Goal: Task Accomplishment & Management: Manage account settings

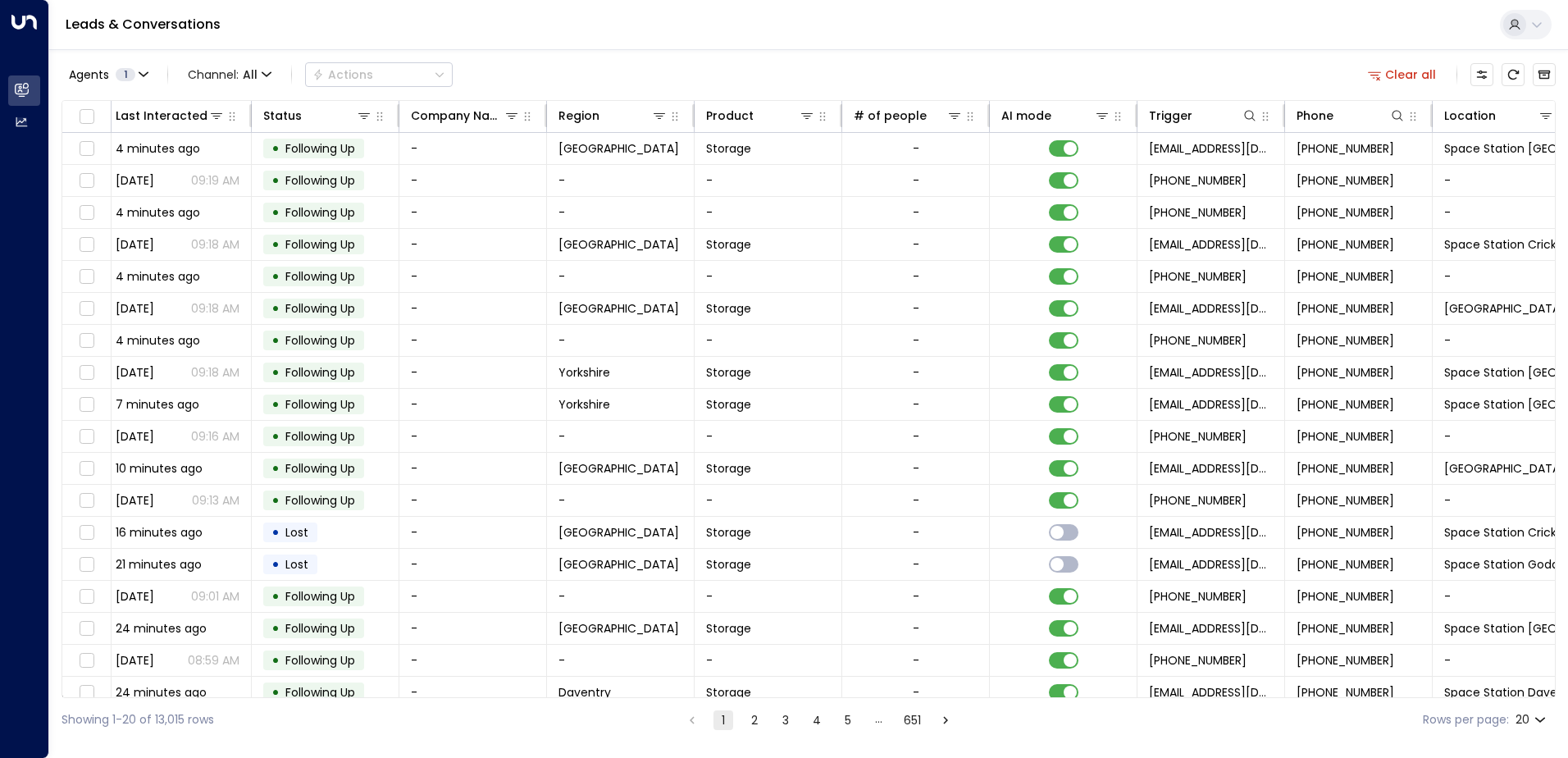
scroll to position [0, 334]
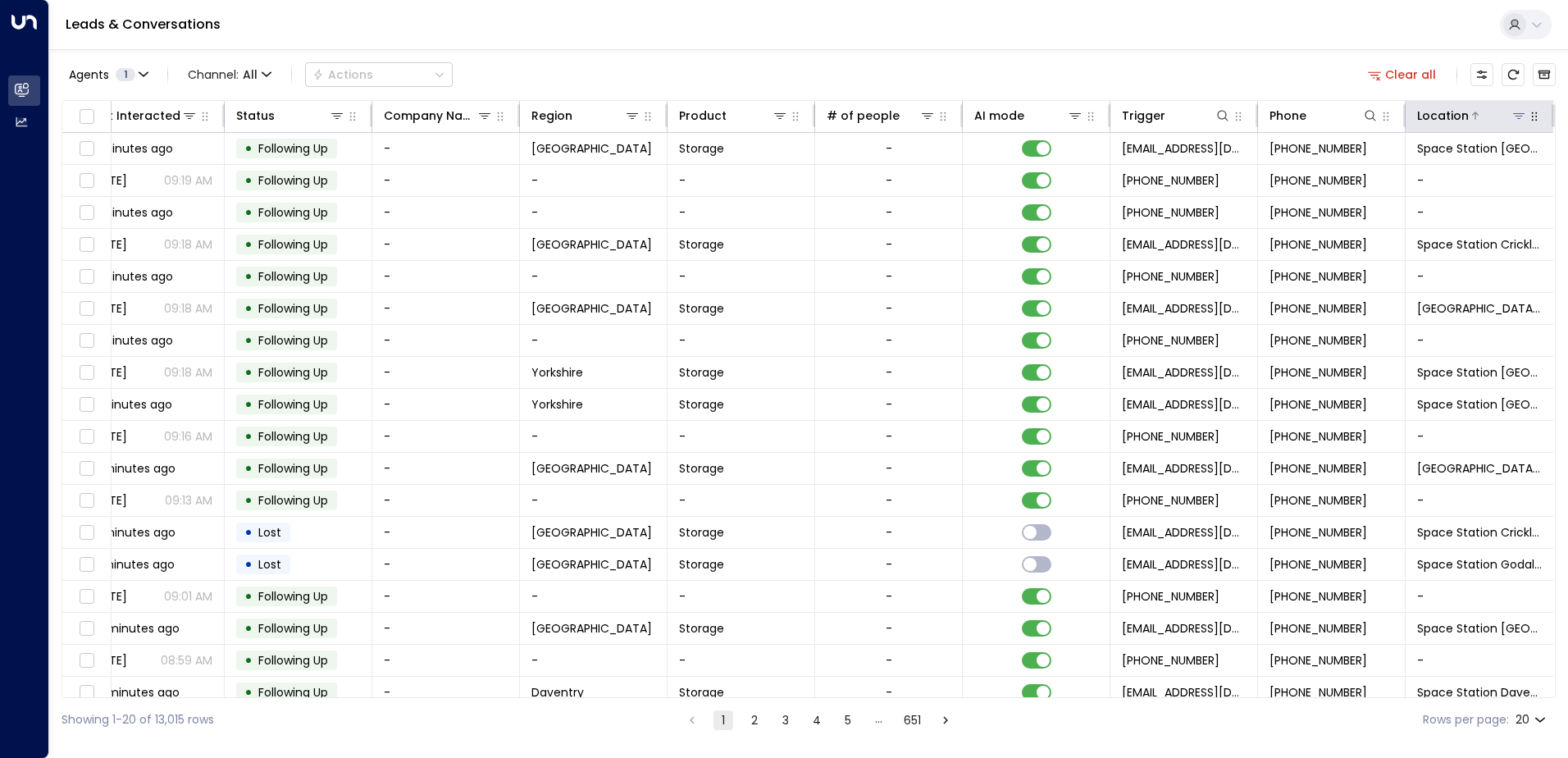
click at [1519, 120] on icon at bounding box center [1519, 116] width 13 height 13
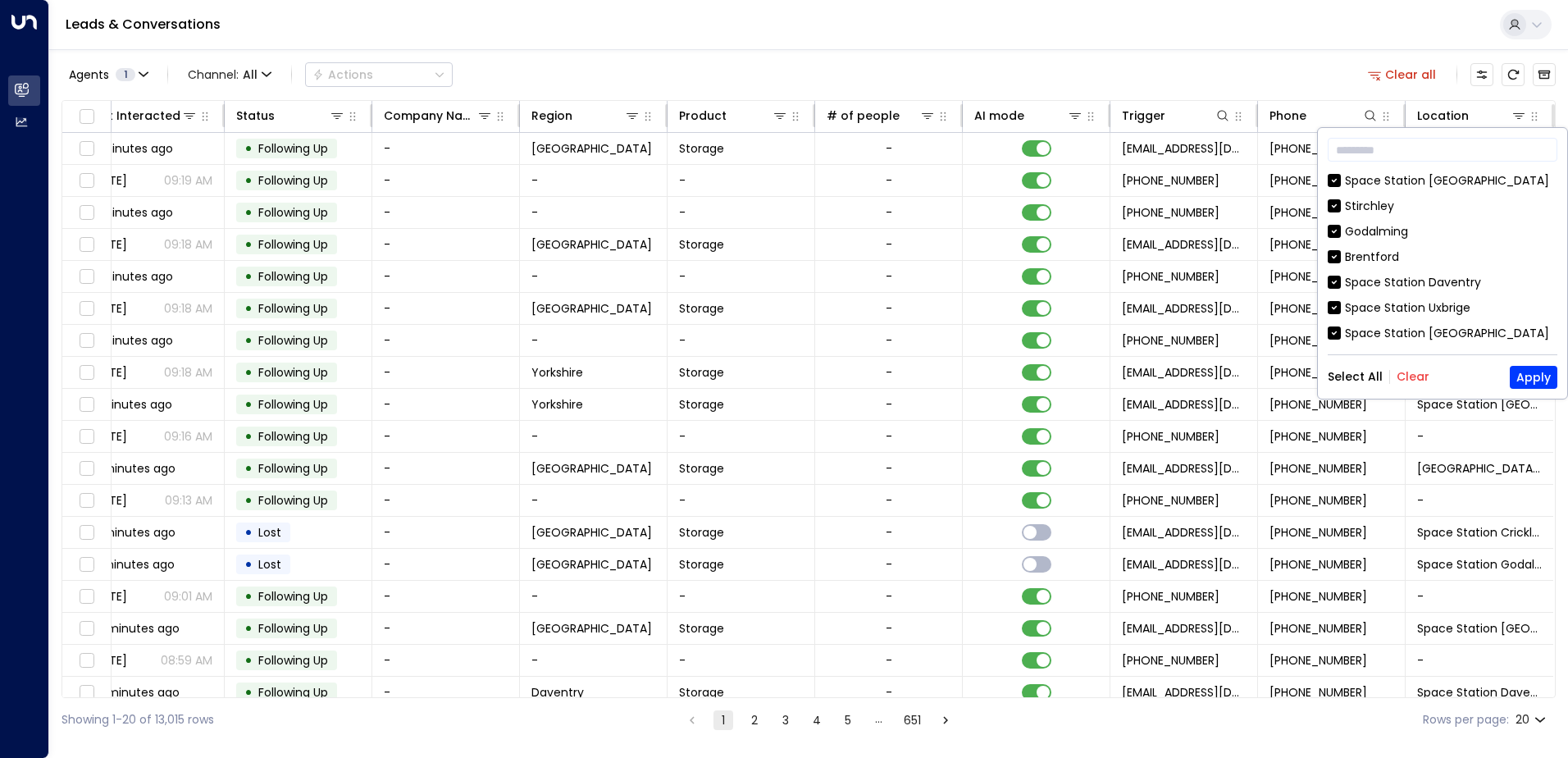
click at [1415, 380] on button "Clear" at bounding box center [1413, 377] width 33 height 13
click at [1549, 346] on div "​ [GEOGRAPHIC_DATA] [GEOGRAPHIC_DATA] Stirchley [GEOGRAPHIC_DATA] [GEOGRAPHIC_D…" at bounding box center [1442, 263] width 249 height 271
click at [1548, 189] on div "Space Station [GEOGRAPHIC_DATA]" at bounding box center [1442, 180] width 229 height 17
drag, startPoint x: 1558, startPoint y: 186, endPoint x: 1560, endPoint y: 197, distance: 11.2
click at [1560, 197] on div "​ [GEOGRAPHIC_DATA] [GEOGRAPHIC_DATA] Stirchley [GEOGRAPHIC_DATA] [GEOGRAPHIC_D…" at bounding box center [1442, 263] width 249 height 271
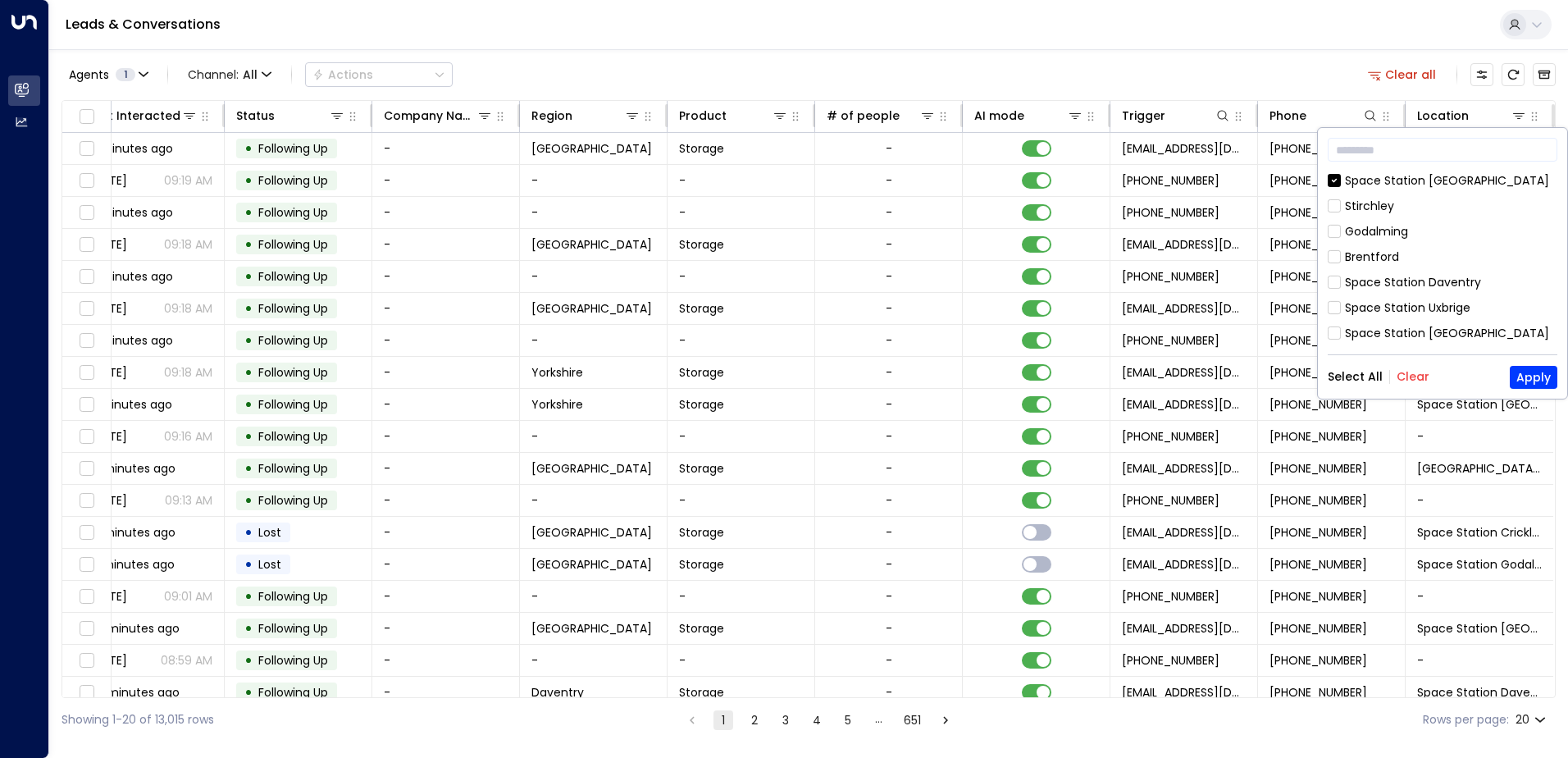
click at [1324, 178] on div "​ [GEOGRAPHIC_DATA] [GEOGRAPHIC_DATA] Stirchley [GEOGRAPHIC_DATA] [GEOGRAPHIC_D…" at bounding box center [1442, 263] width 249 height 271
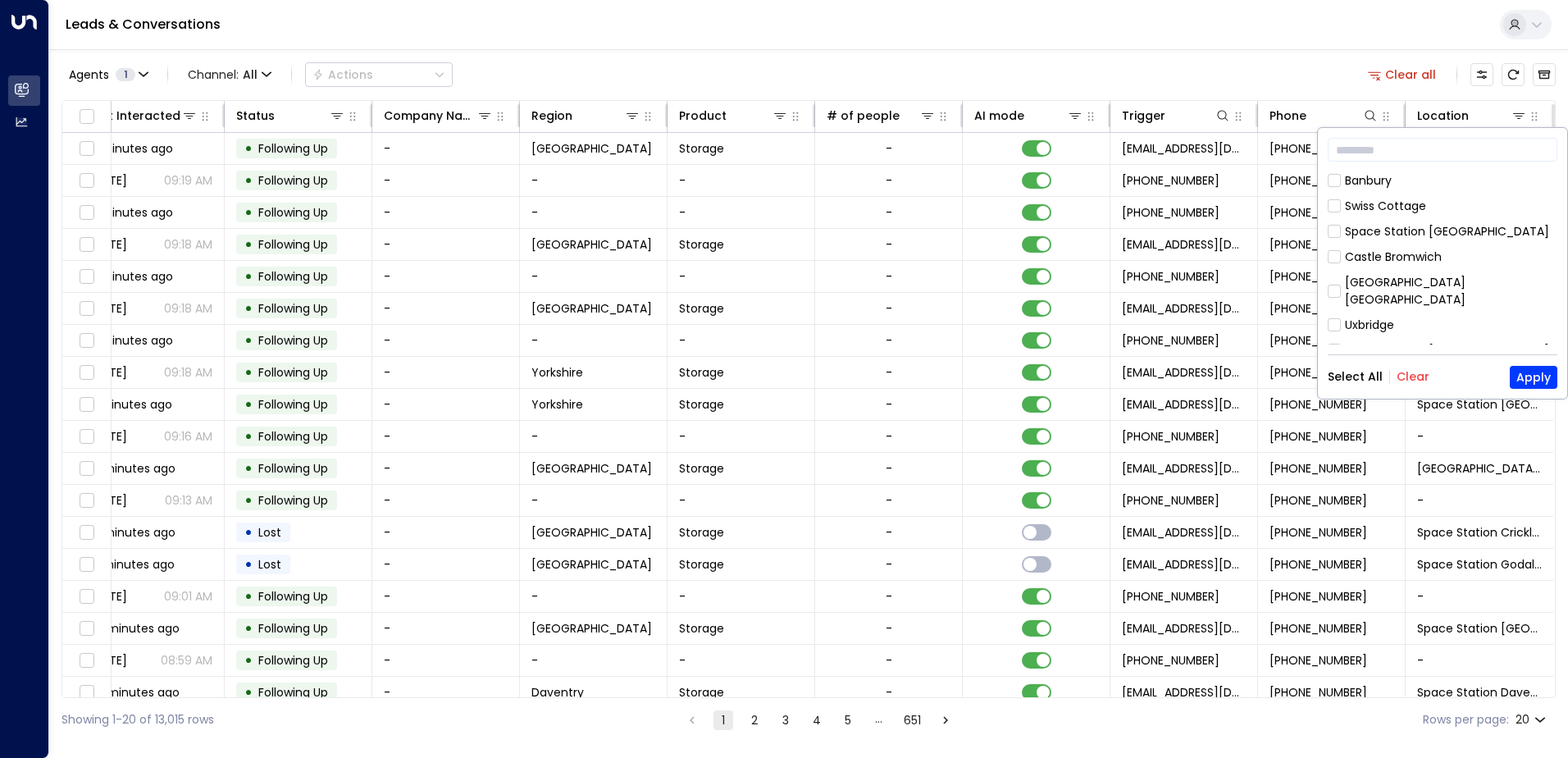
scroll to position [820, 0]
click at [1528, 378] on button "Apply" at bounding box center [1533, 377] width 48 height 23
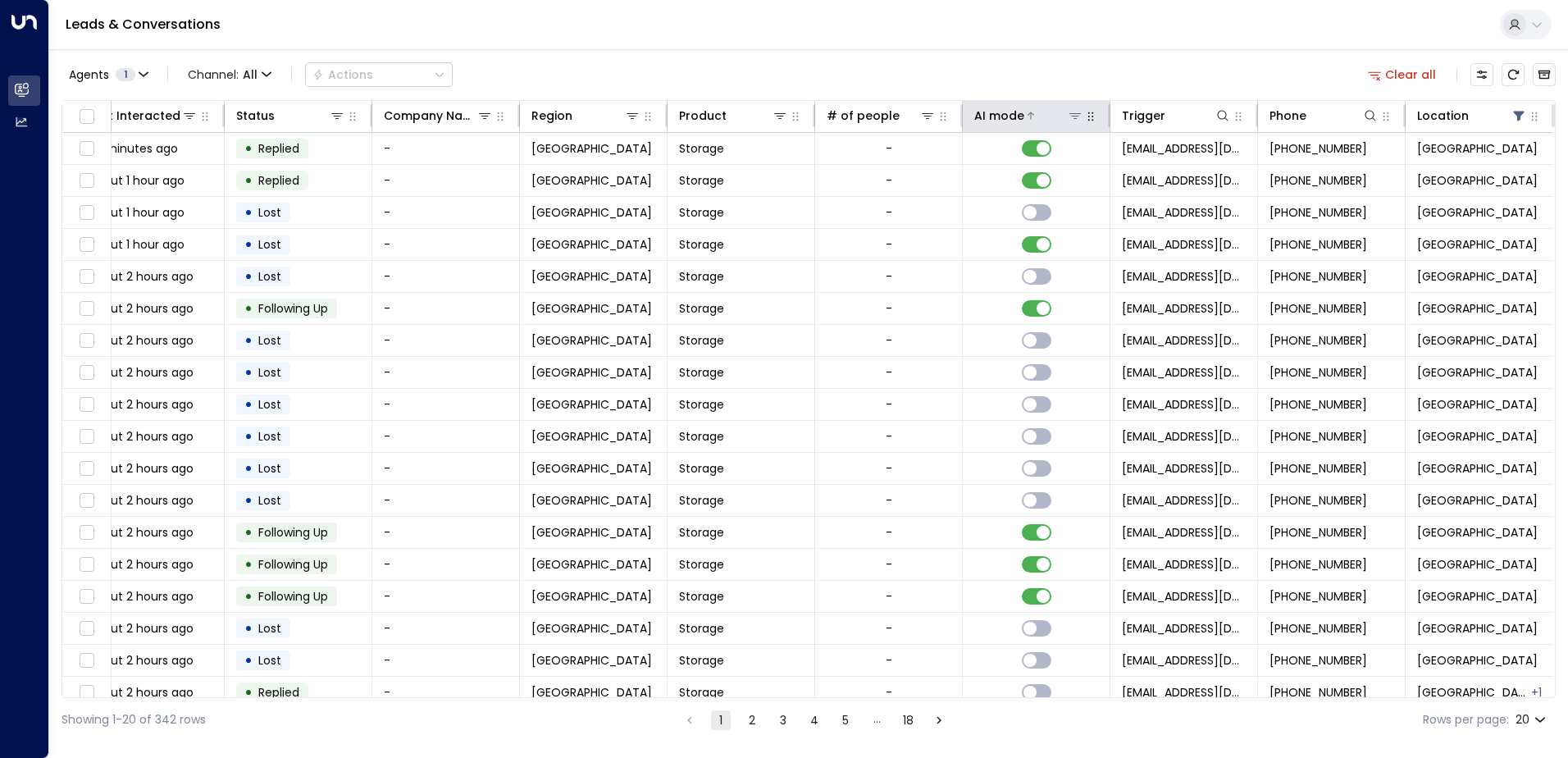
click at [1076, 119] on icon at bounding box center [1076, 116] width 13 height 13
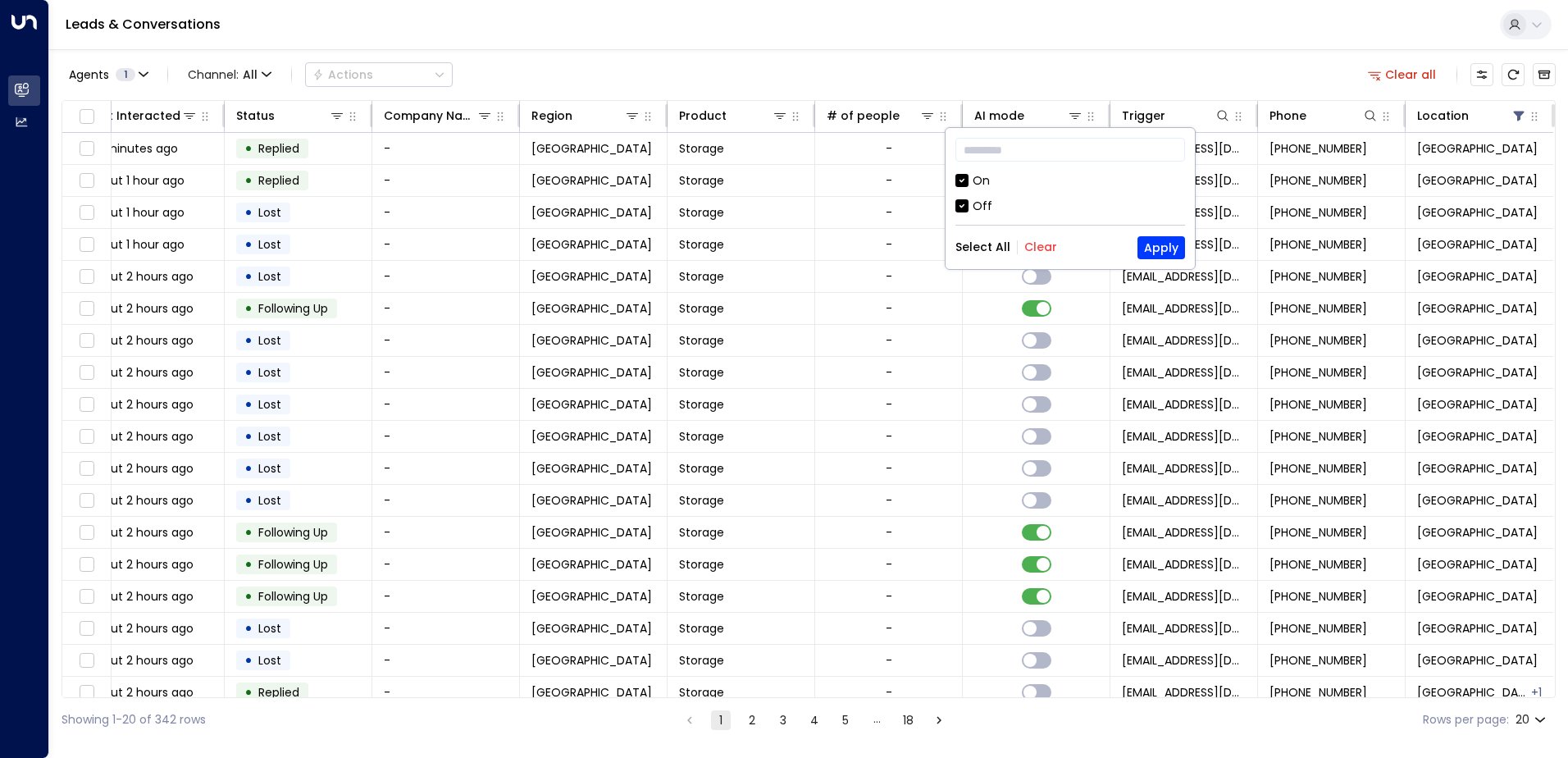
click at [1056, 242] on div "Select All Clear Apply" at bounding box center [1070, 247] width 229 height 23
click at [1043, 253] on button "Clear" at bounding box center [1040, 247] width 33 height 13
click at [1021, 191] on div "On Off" at bounding box center [1070, 193] width 229 height 42
click at [1156, 253] on button "Apply" at bounding box center [1161, 247] width 48 height 23
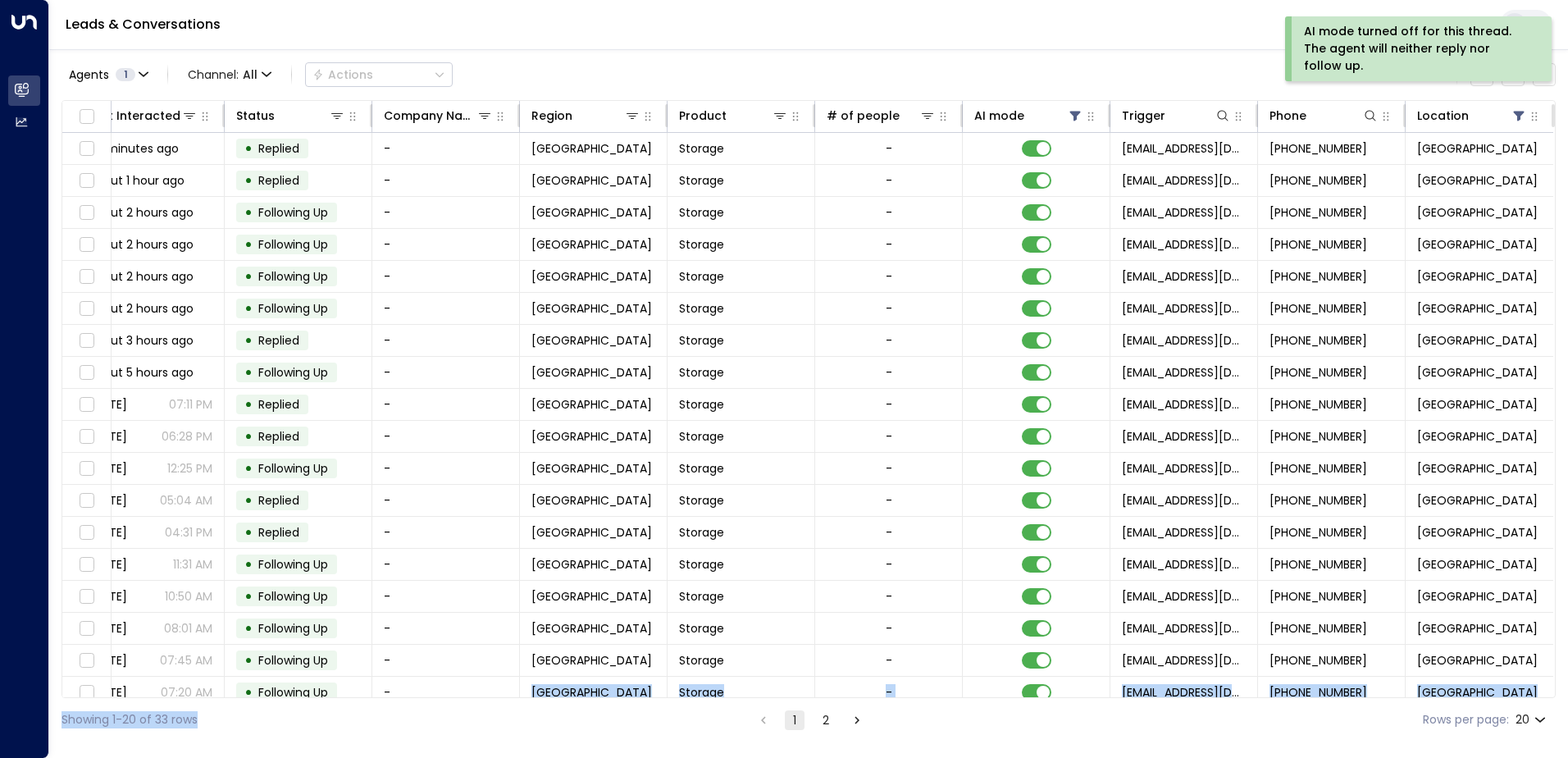
scroll to position [81, 334]
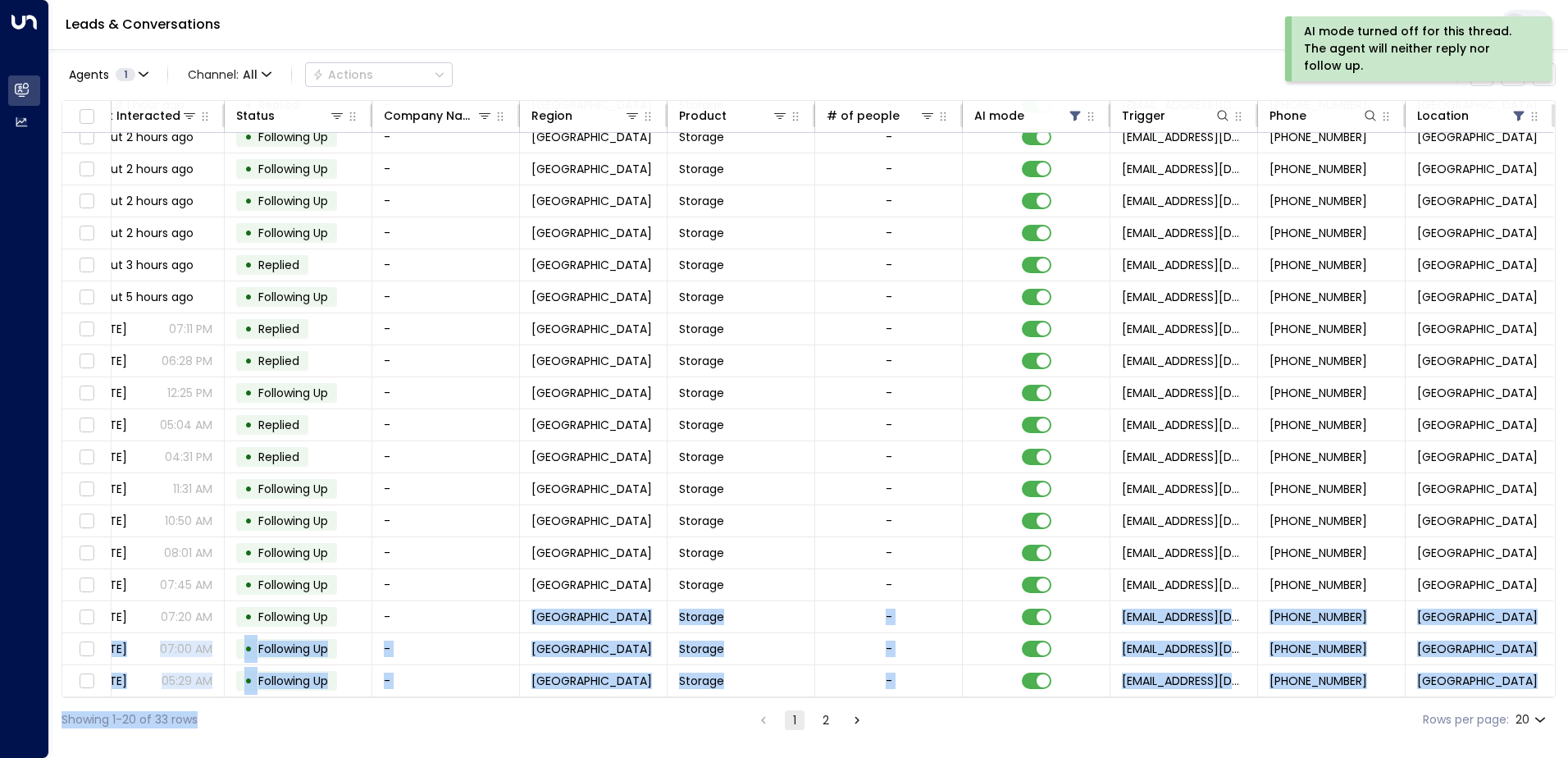
drag, startPoint x: 406, startPoint y: 688, endPoint x: 236, endPoint y: 703, distance: 170.7
click at [236, 703] on div "Agents 1 Channel: All Actions Clear all Lead Name Lead Email Last Interacted St…" at bounding box center [808, 394] width 1495 height 692
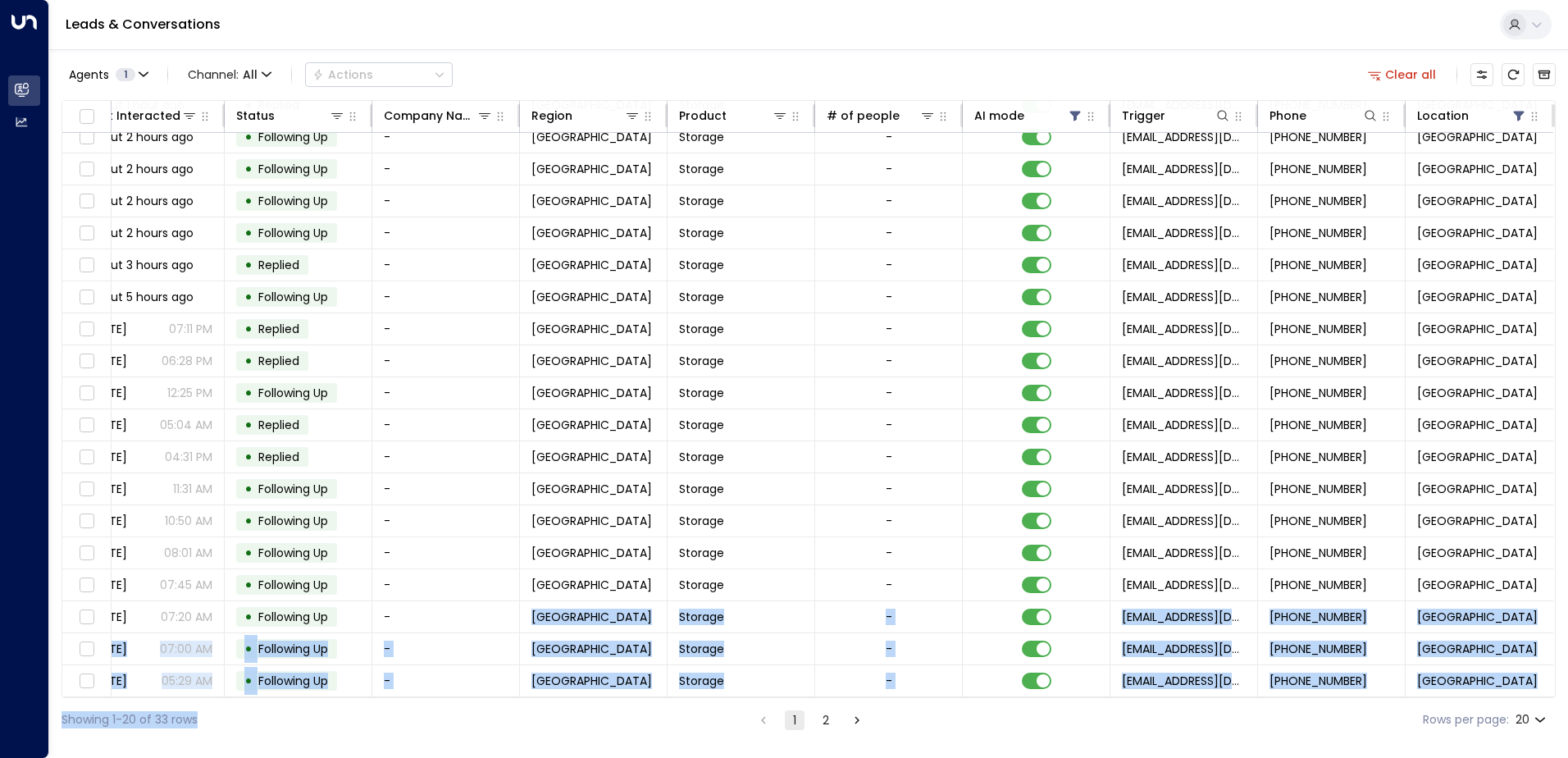
drag, startPoint x: 236, startPoint y: 703, endPoint x: 365, endPoint y: 726, distance: 131.0
click at [346, 739] on div "Showing 1-20 of 33 rows 1 2 Rows per page: 20 **" at bounding box center [808, 719] width 1495 height 43
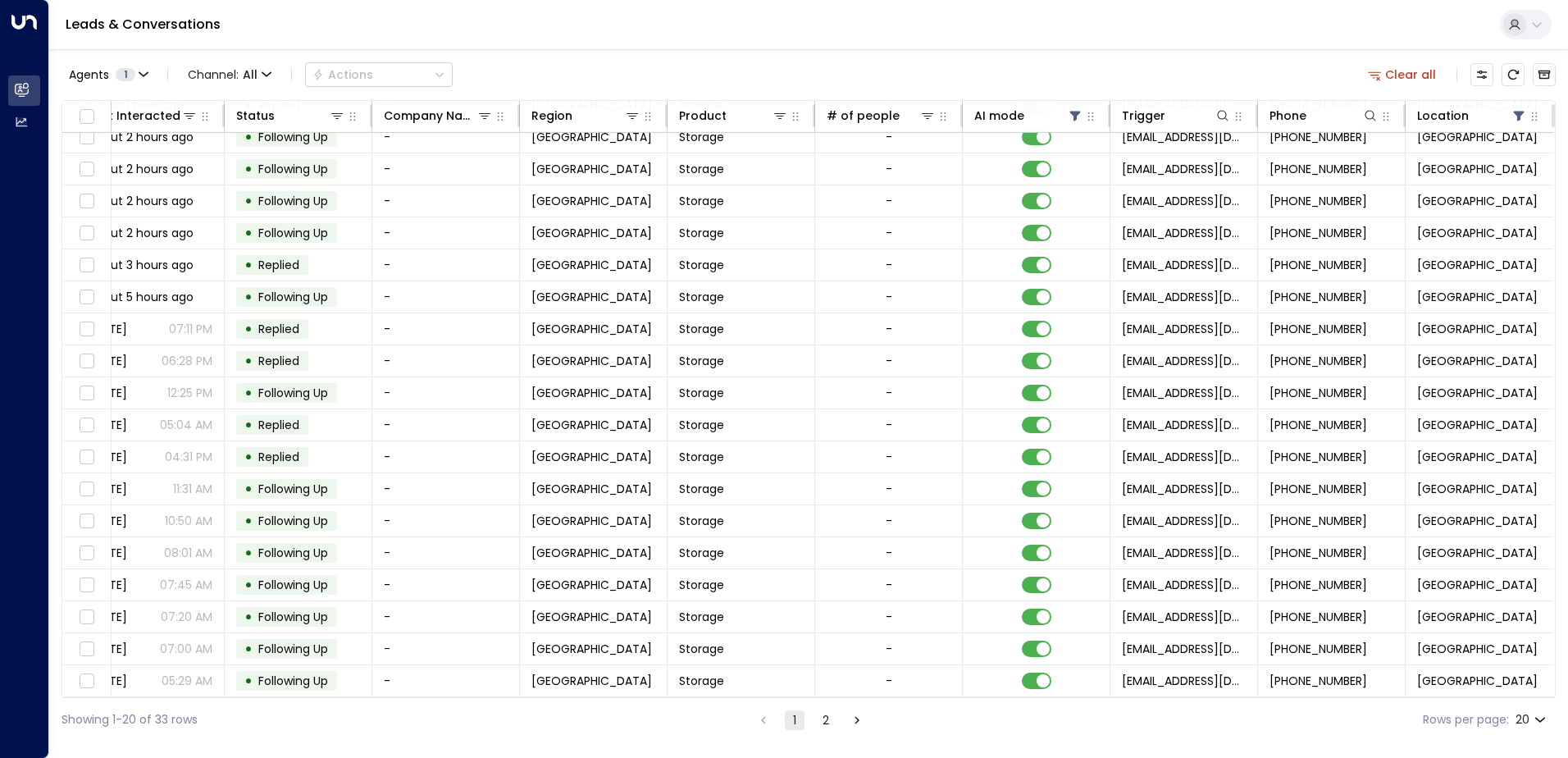
scroll to position [81, 0]
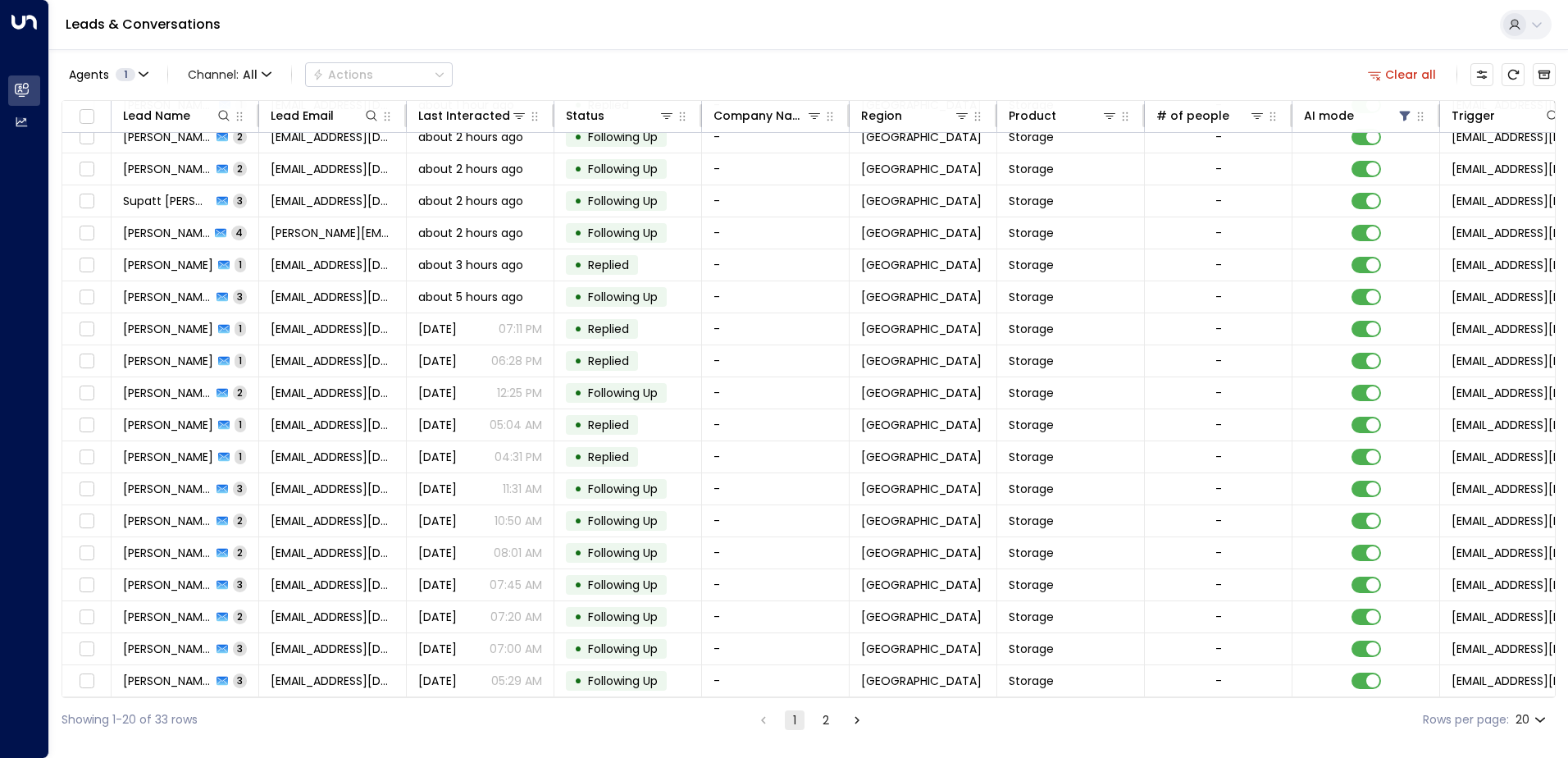
drag, startPoint x: 427, startPoint y: 641, endPoint x: 429, endPoint y: 794, distance: 153.0
click at [215, 116] on div at bounding box center [211, 115] width 42 height 16
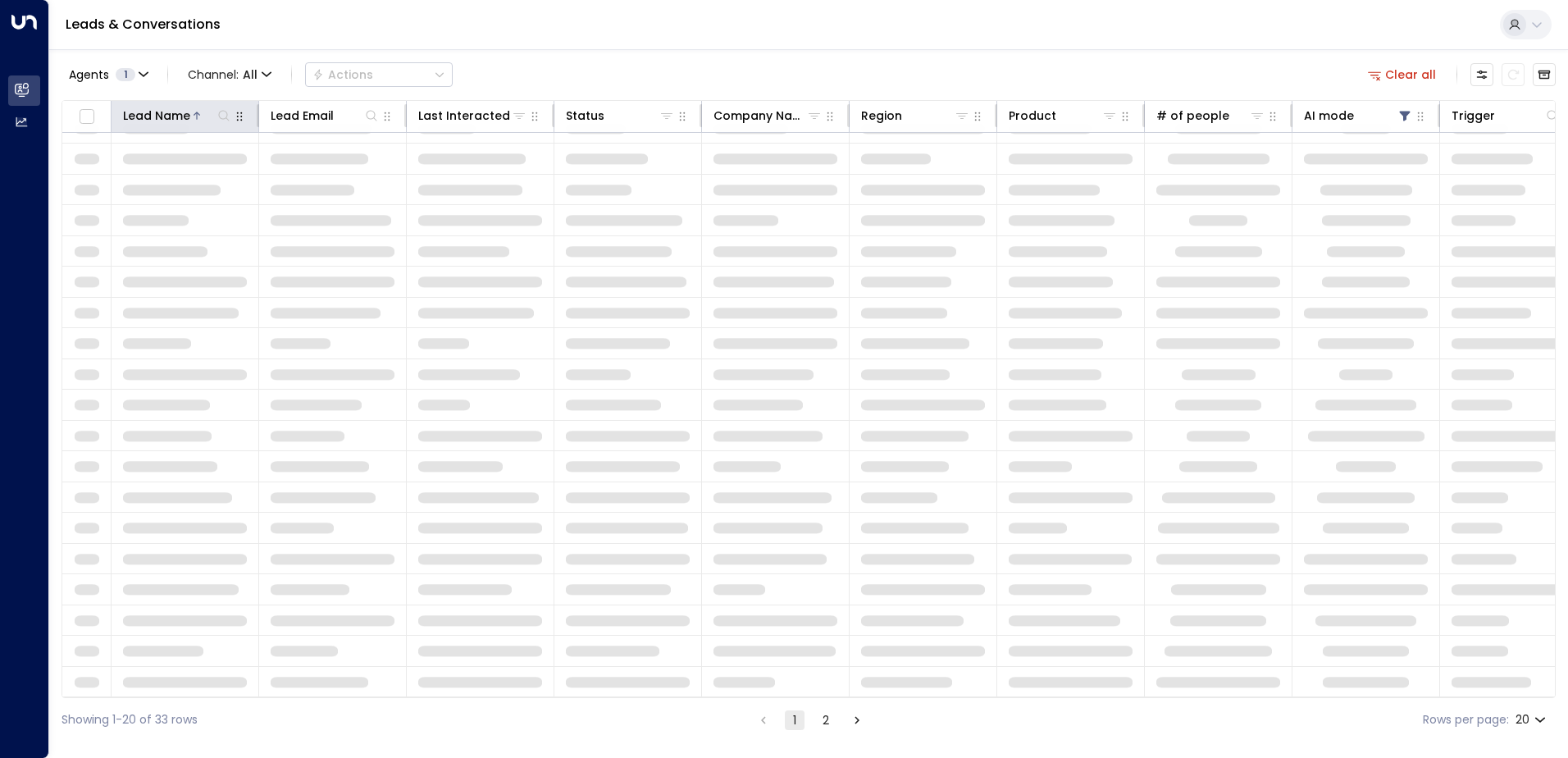
scroll to position [81, 0]
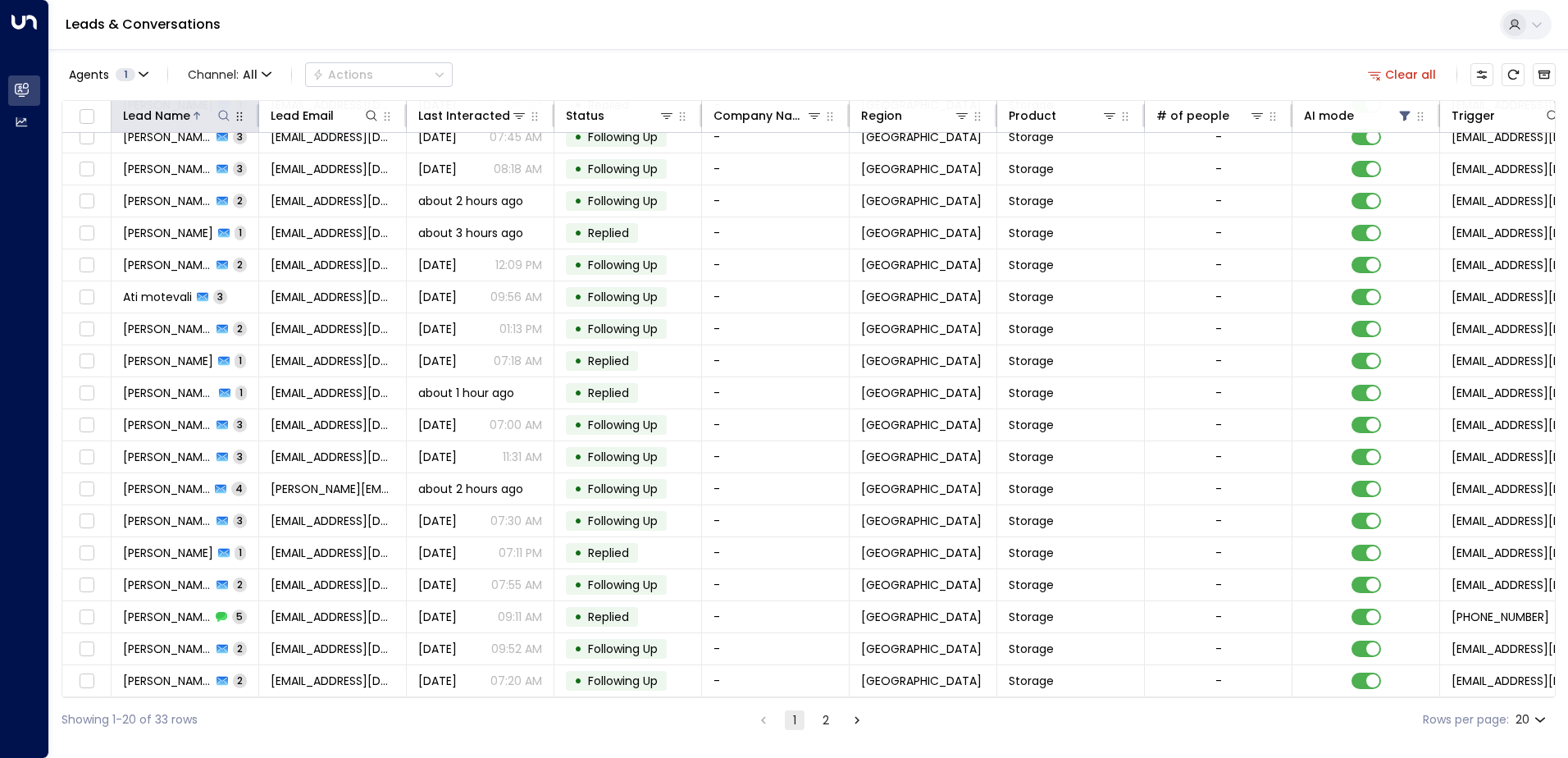
click at [216, 117] on button at bounding box center [224, 115] width 16 height 16
type input "****"
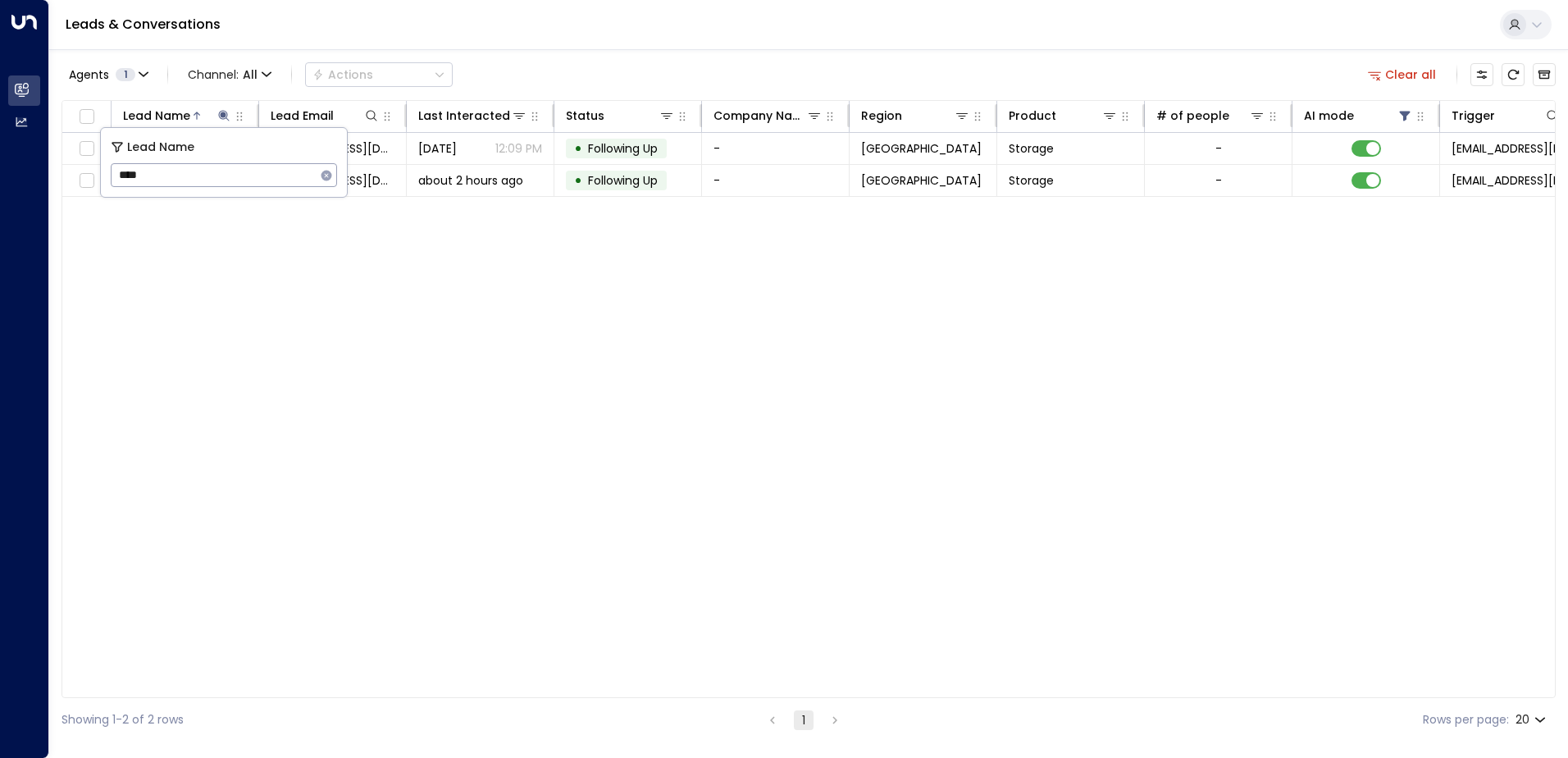
click at [569, 50] on div "Agents 1 Channel: All Actions Clear all Lead Name Lead Email Last Interacted St…" at bounding box center [808, 394] width 1495 height 692
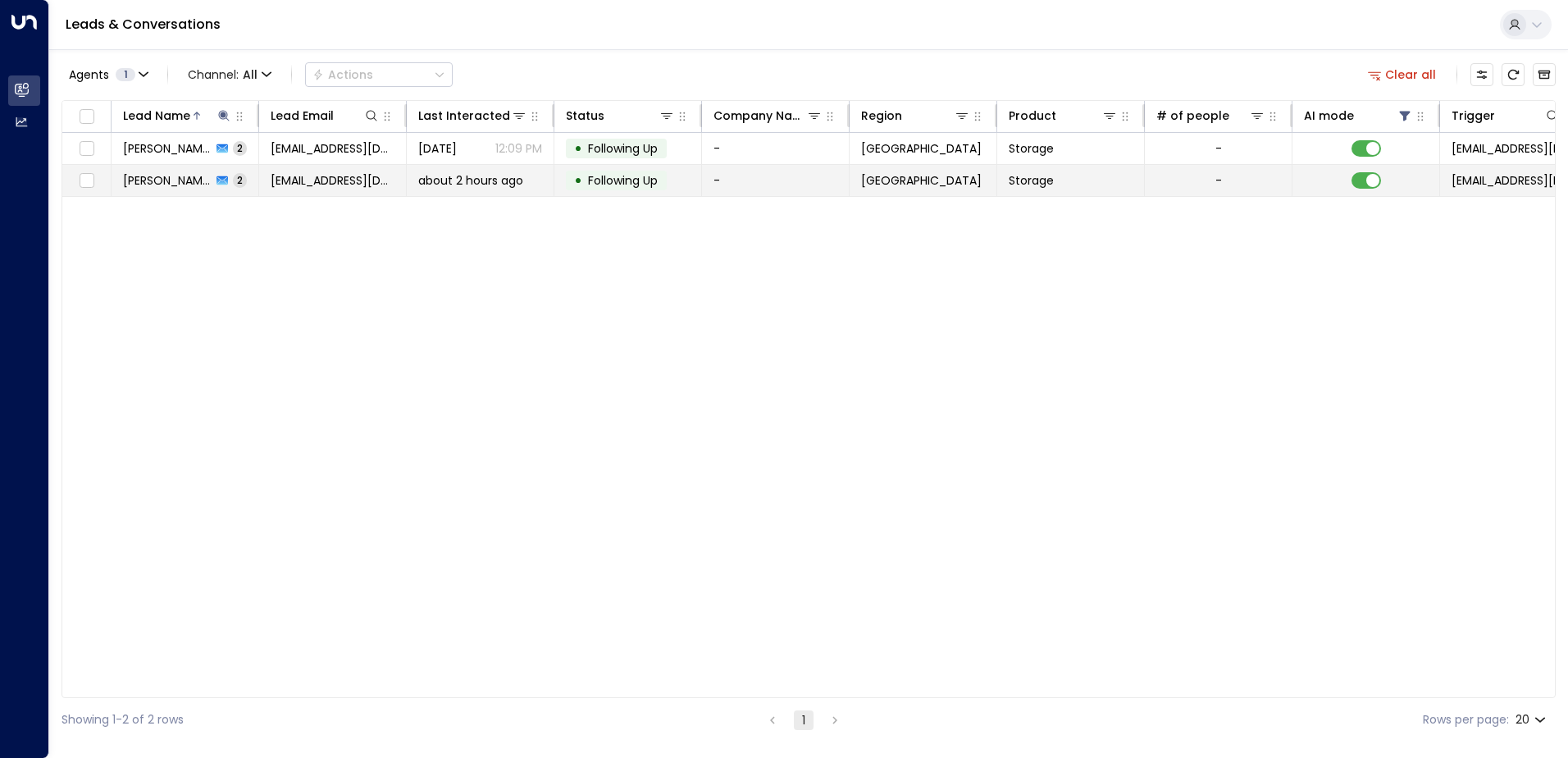
click at [183, 182] on span "[PERSON_NAME]" at bounding box center [167, 179] width 88 height 16
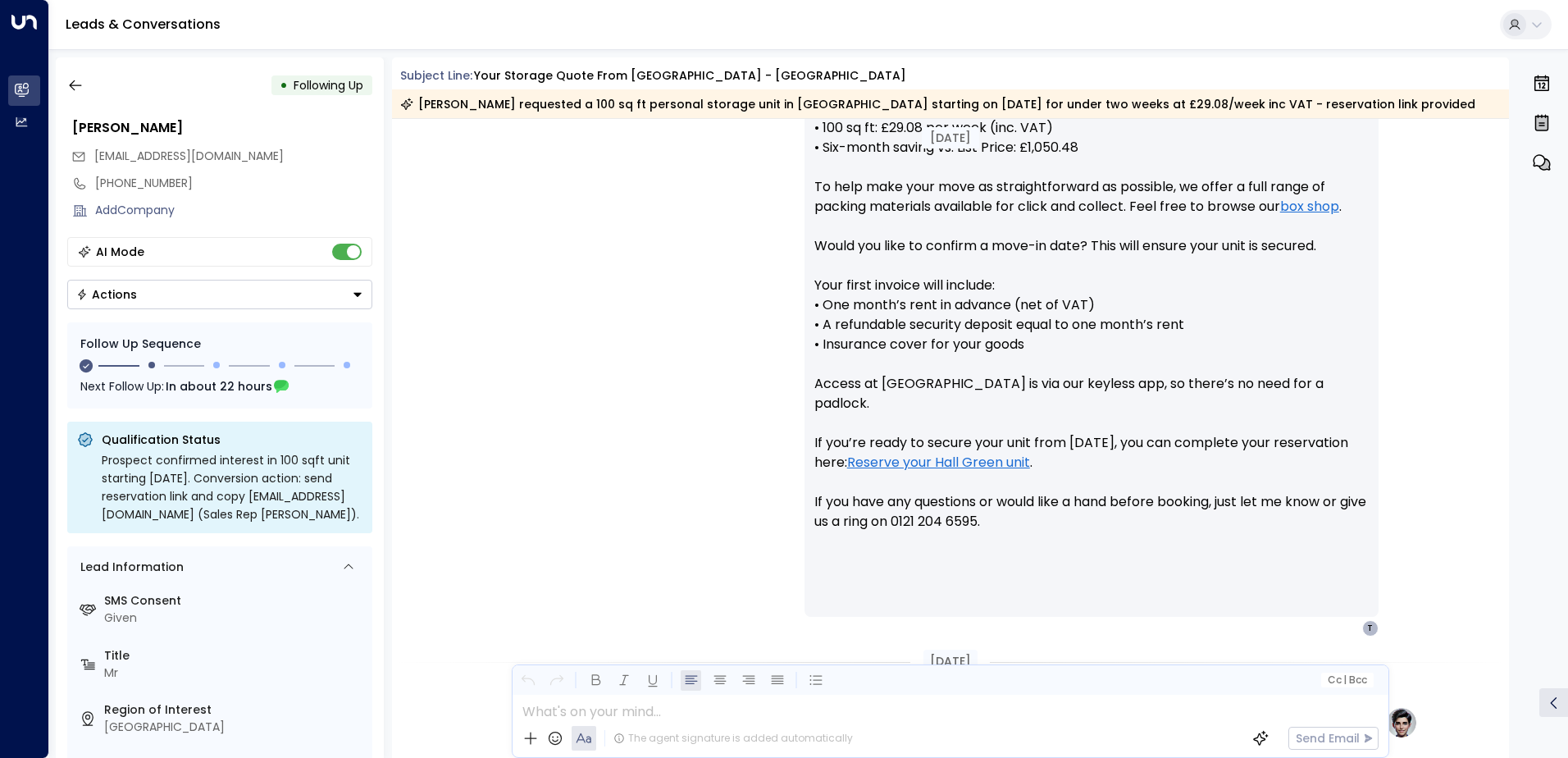
scroll to position [1294, 0]
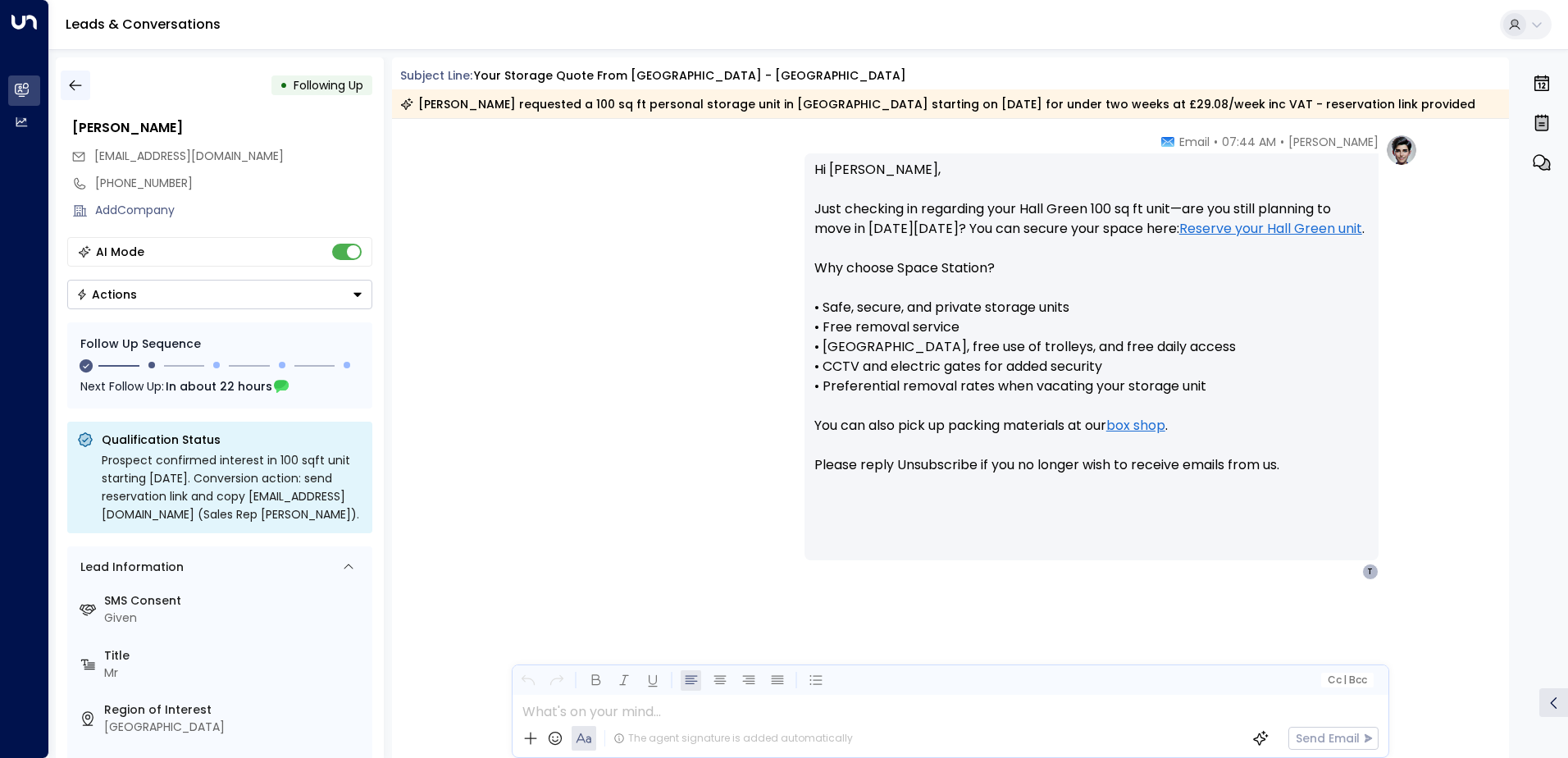
click at [62, 78] on button "button" at bounding box center [75, 85] width 29 height 29
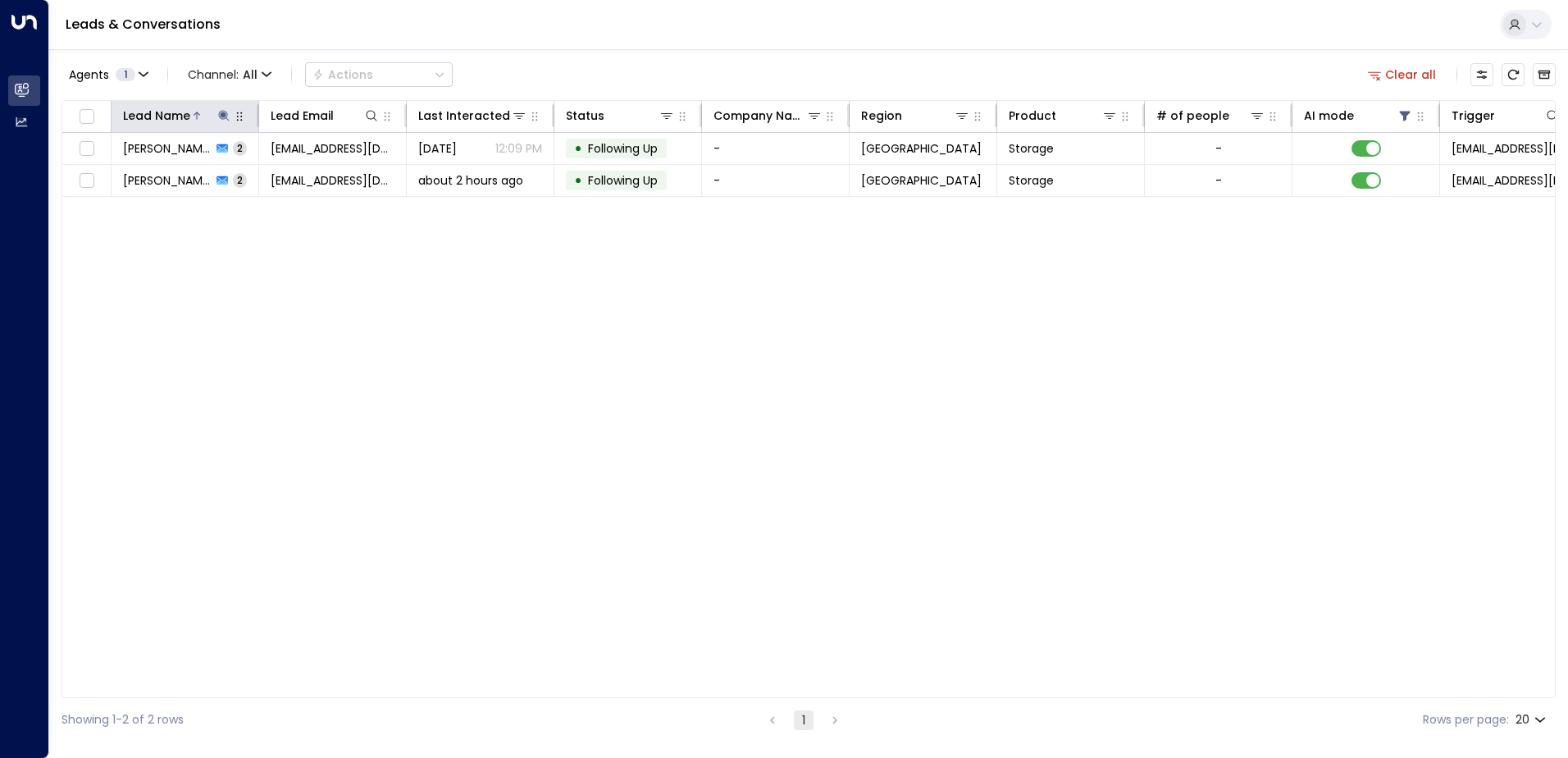
click at [226, 110] on icon at bounding box center [224, 116] width 13 height 13
click at [326, 178] on icon "button" at bounding box center [326, 175] width 10 height 10
click at [243, 176] on input "text" at bounding box center [224, 175] width 226 height 30
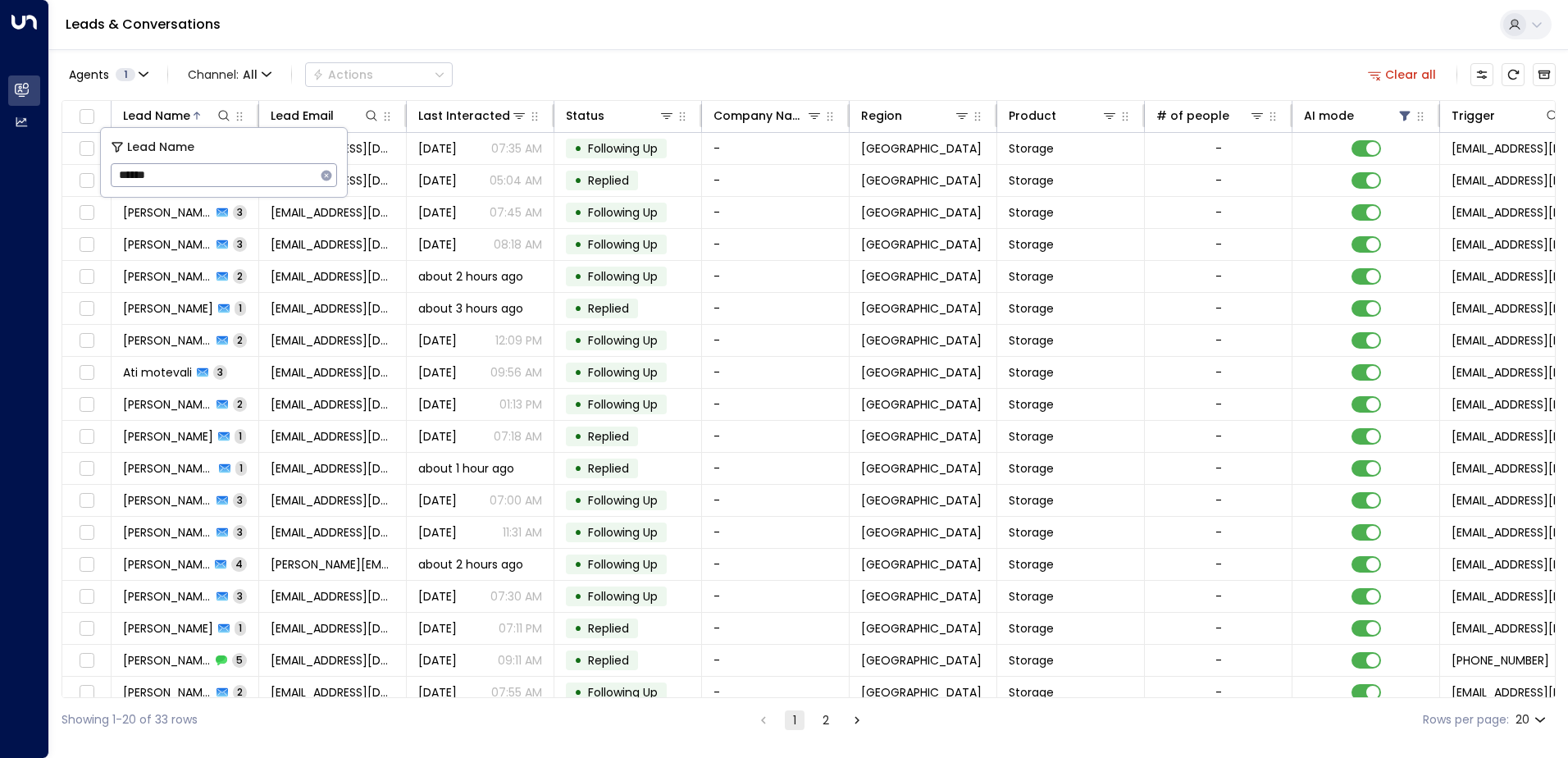
type input "******"
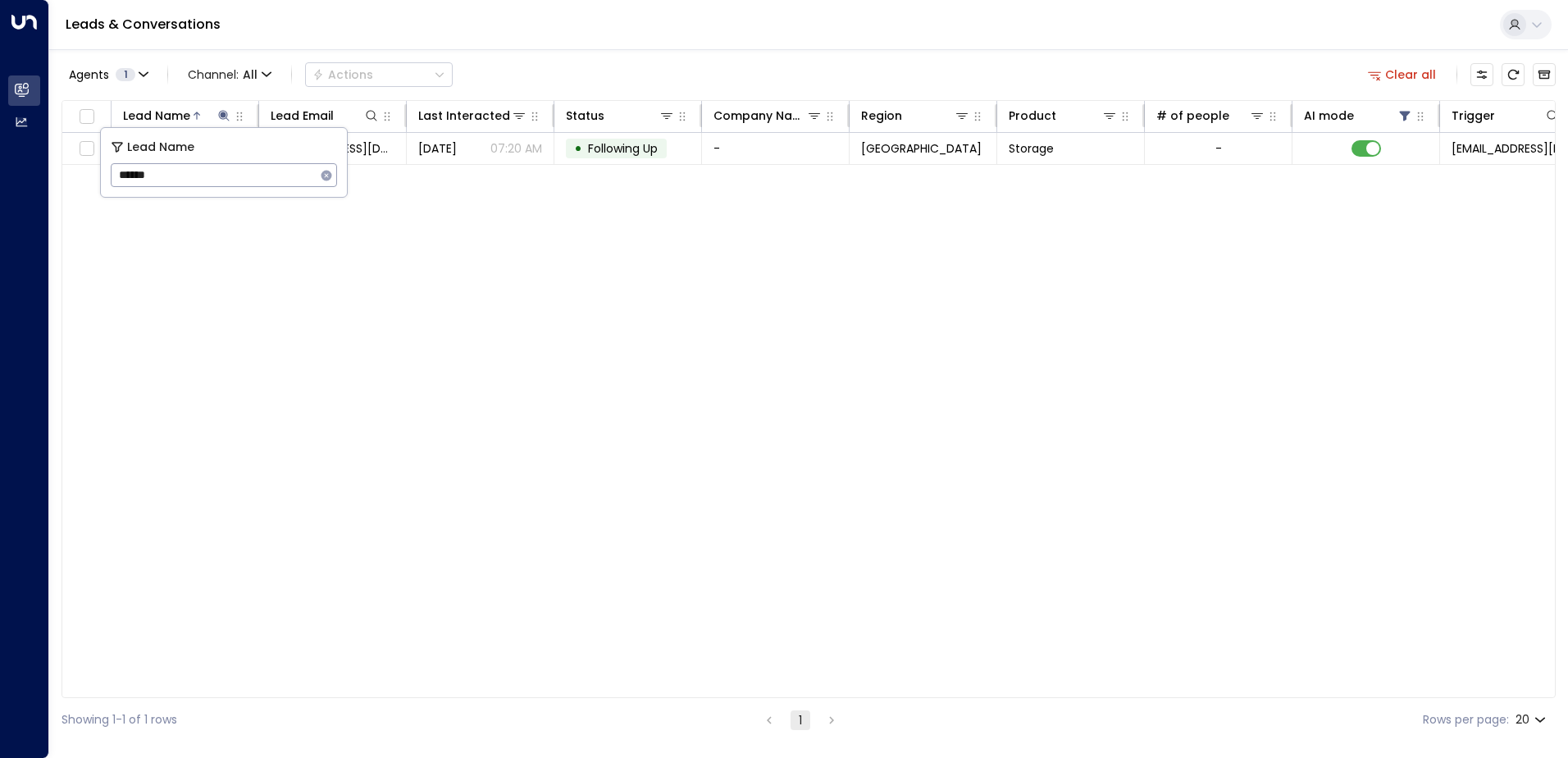
click at [620, 355] on div "Lead Name Lead Email Last Interacted Status Company Name Region Product # of pe…" at bounding box center [808, 399] width 1495 height 597
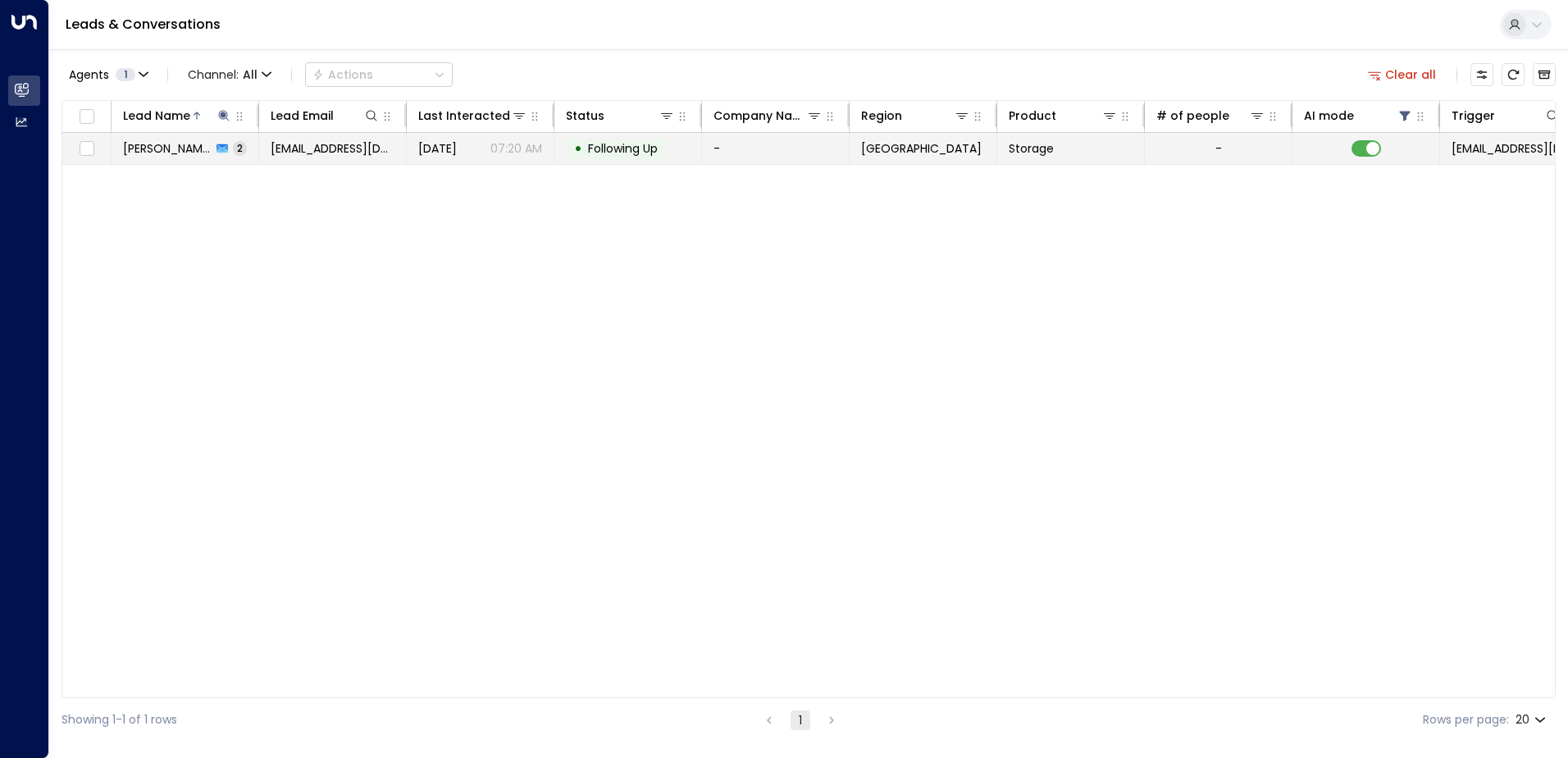
click at [163, 150] on span "[PERSON_NAME]" at bounding box center [167, 147] width 88 height 16
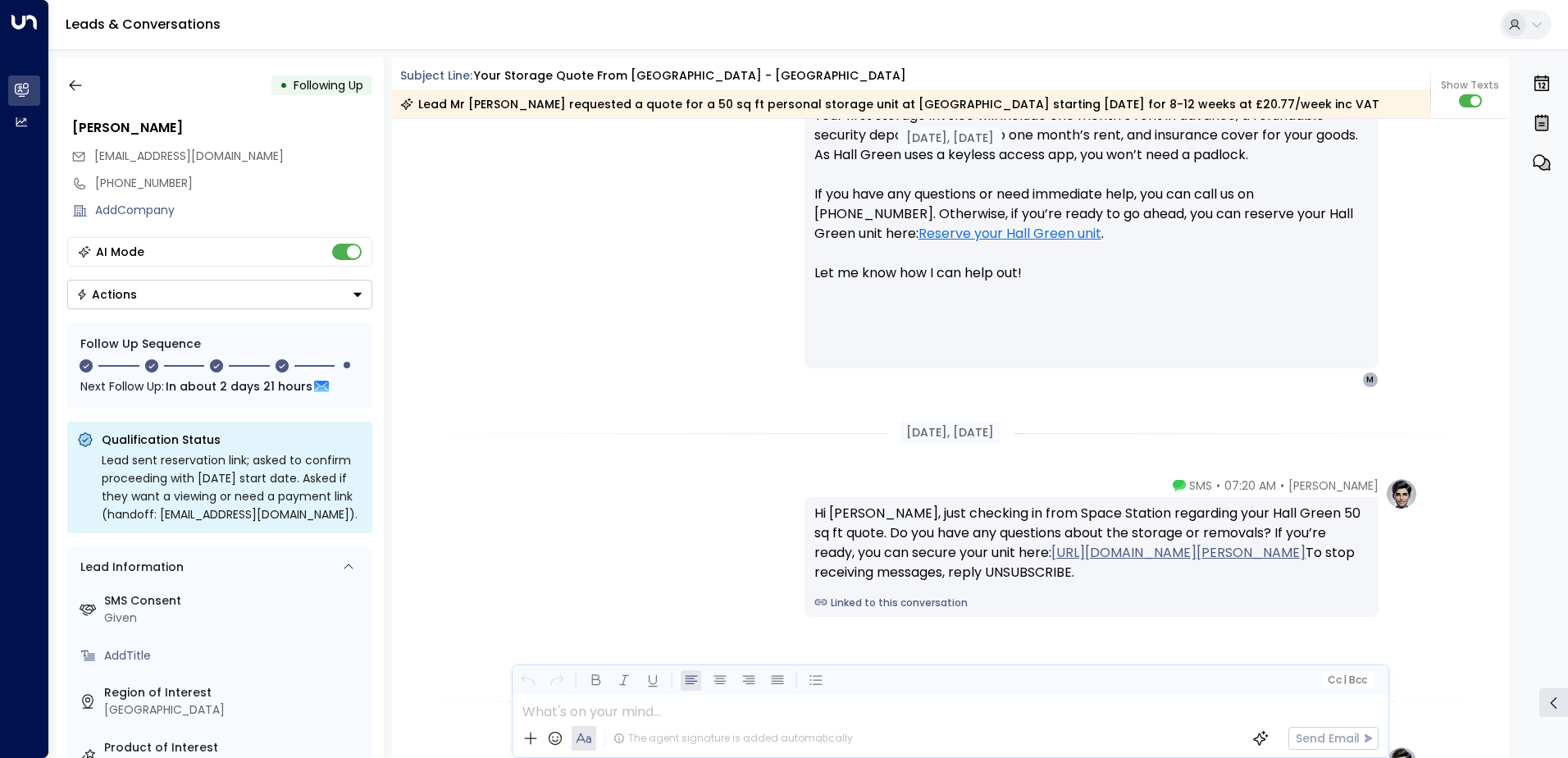
scroll to position [1541, 0]
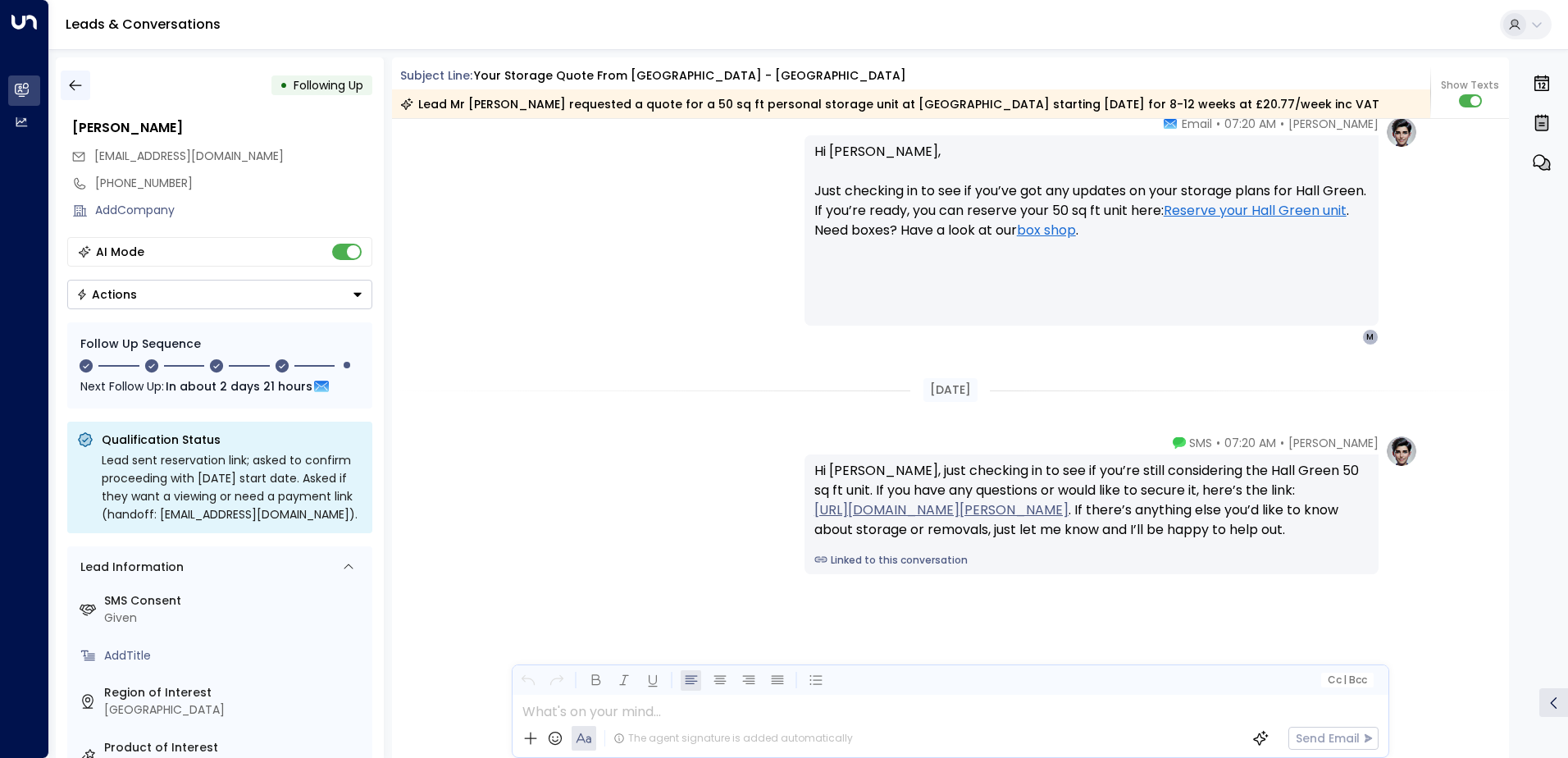
click at [74, 90] on icon "button" at bounding box center [75, 85] width 16 height 16
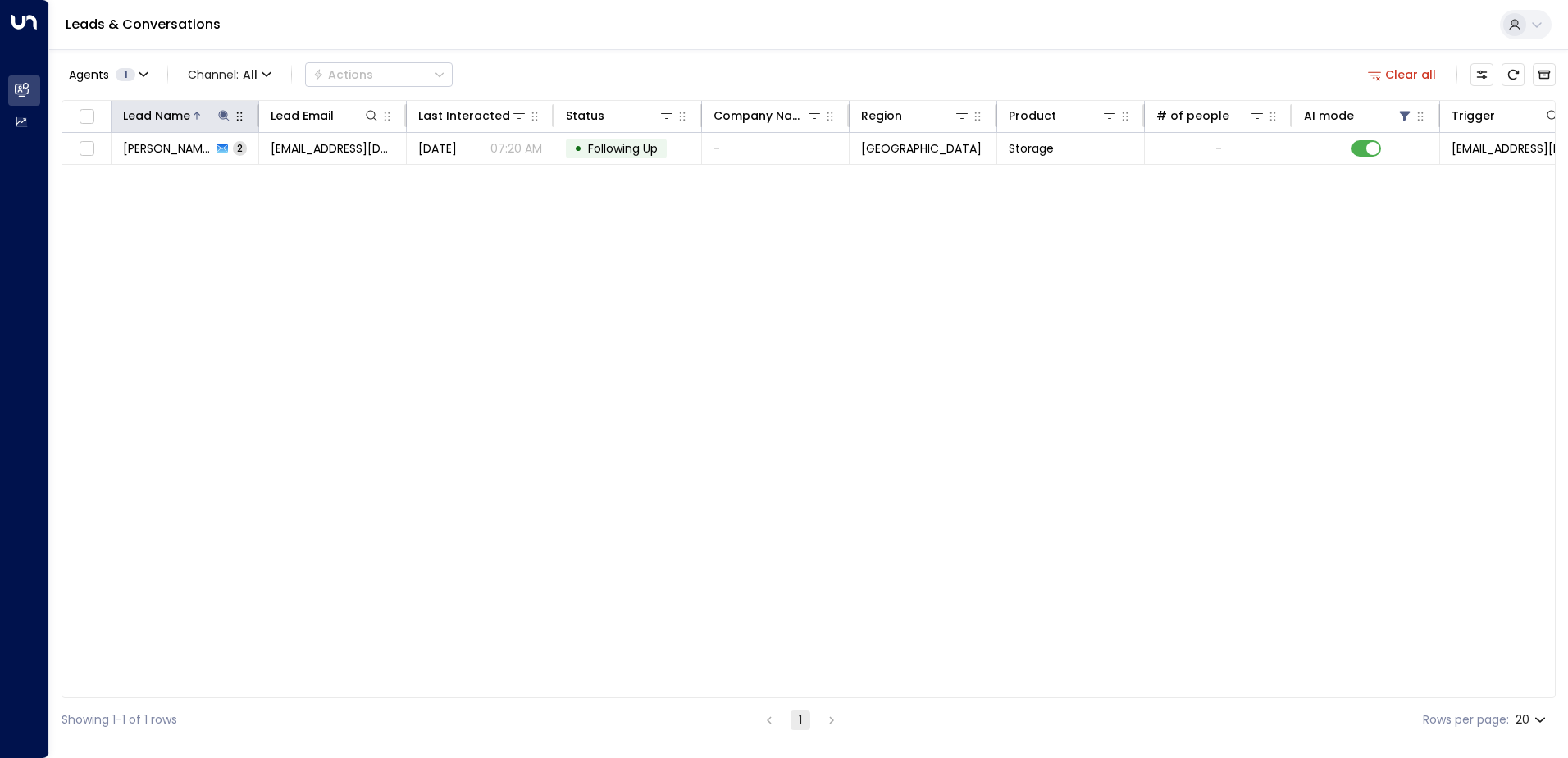
click at [225, 119] on icon at bounding box center [223, 115] width 10 height 10
click at [326, 177] on icon "button" at bounding box center [326, 175] width 10 height 10
click at [227, 178] on input "text" at bounding box center [224, 175] width 226 height 30
type input "****"
click at [598, 54] on div "Agents 1 Channel: All Actions Clear all Lead Name Lead Email Last Interacted St…" at bounding box center [808, 394] width 1495 height 692
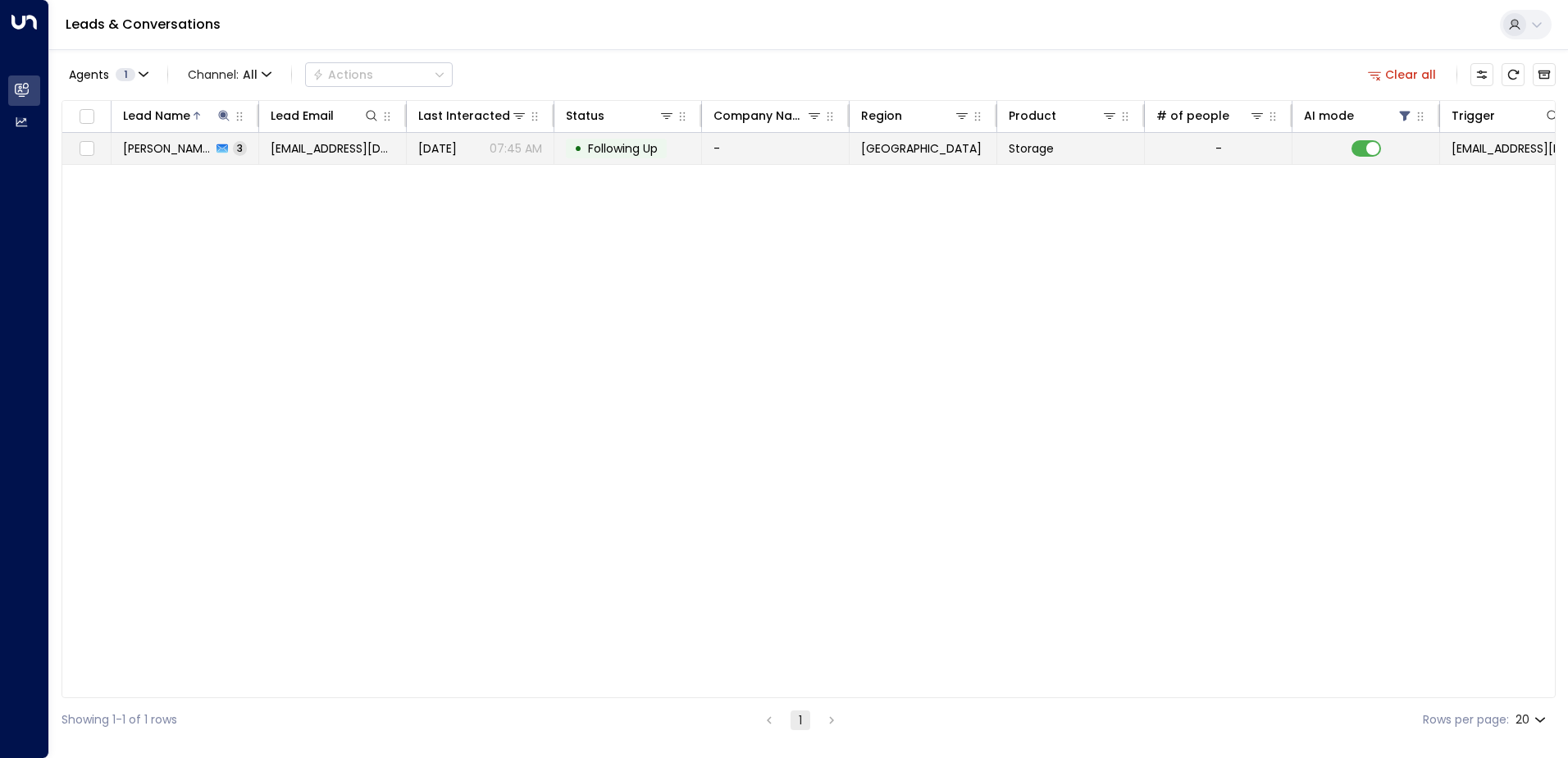
click at [139, 153] on span "[PERSON_NAME]" at bounding box center [167, 147] width 88 height 16
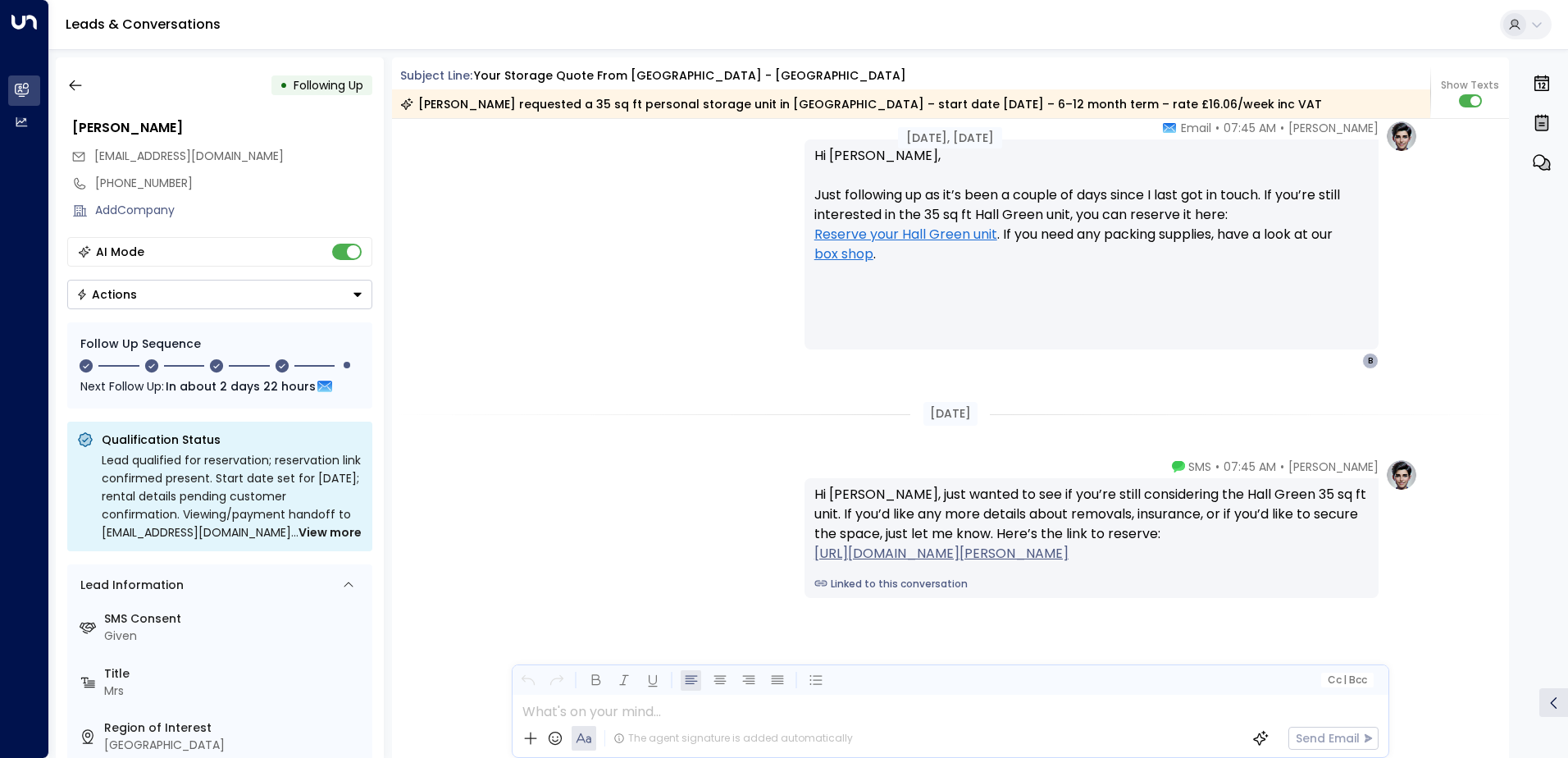
scroll to position [2116, 0]
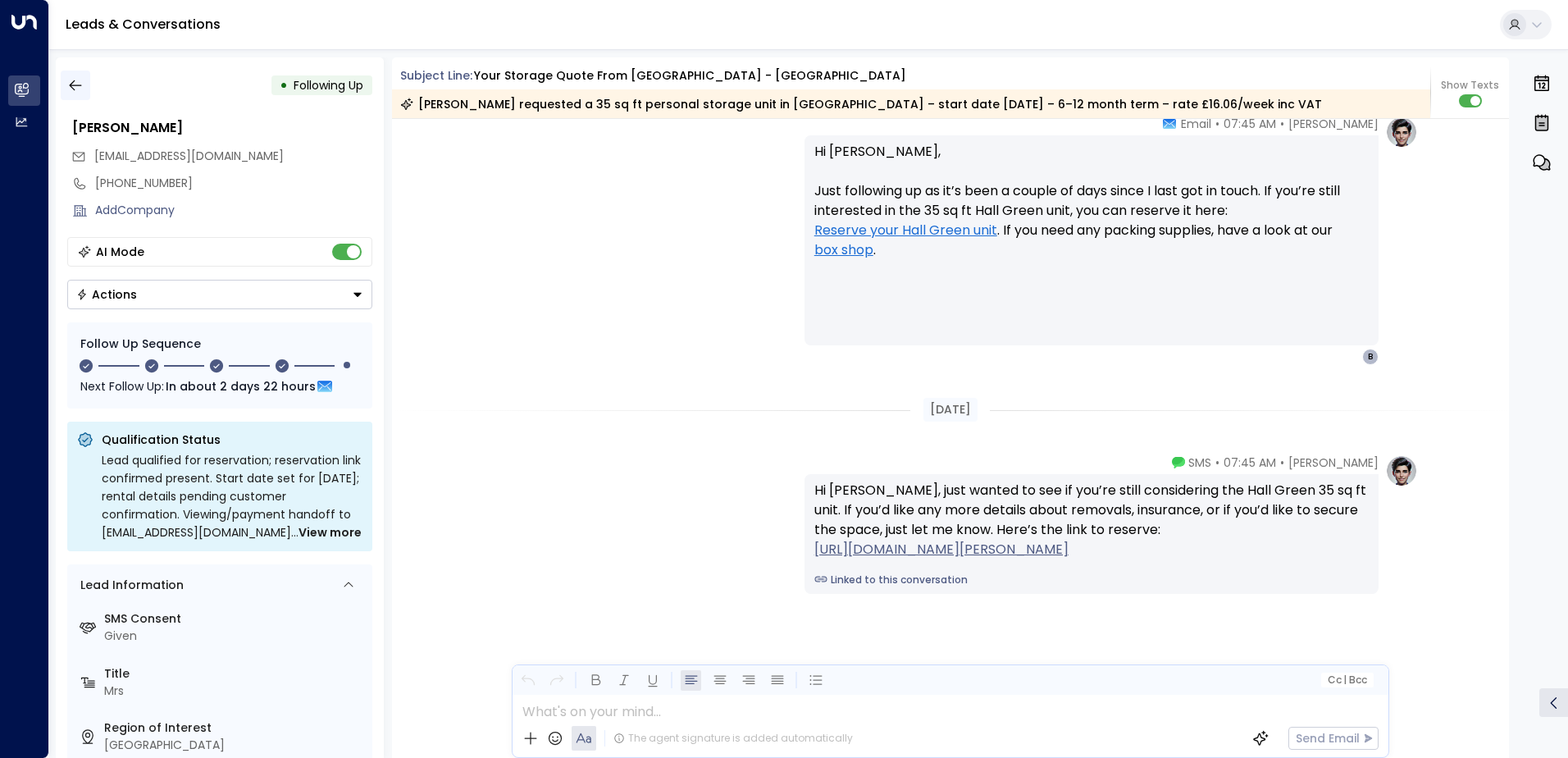
click at [76, 87] on icon "button" at bounding box center [75, 85] width 16 height 16
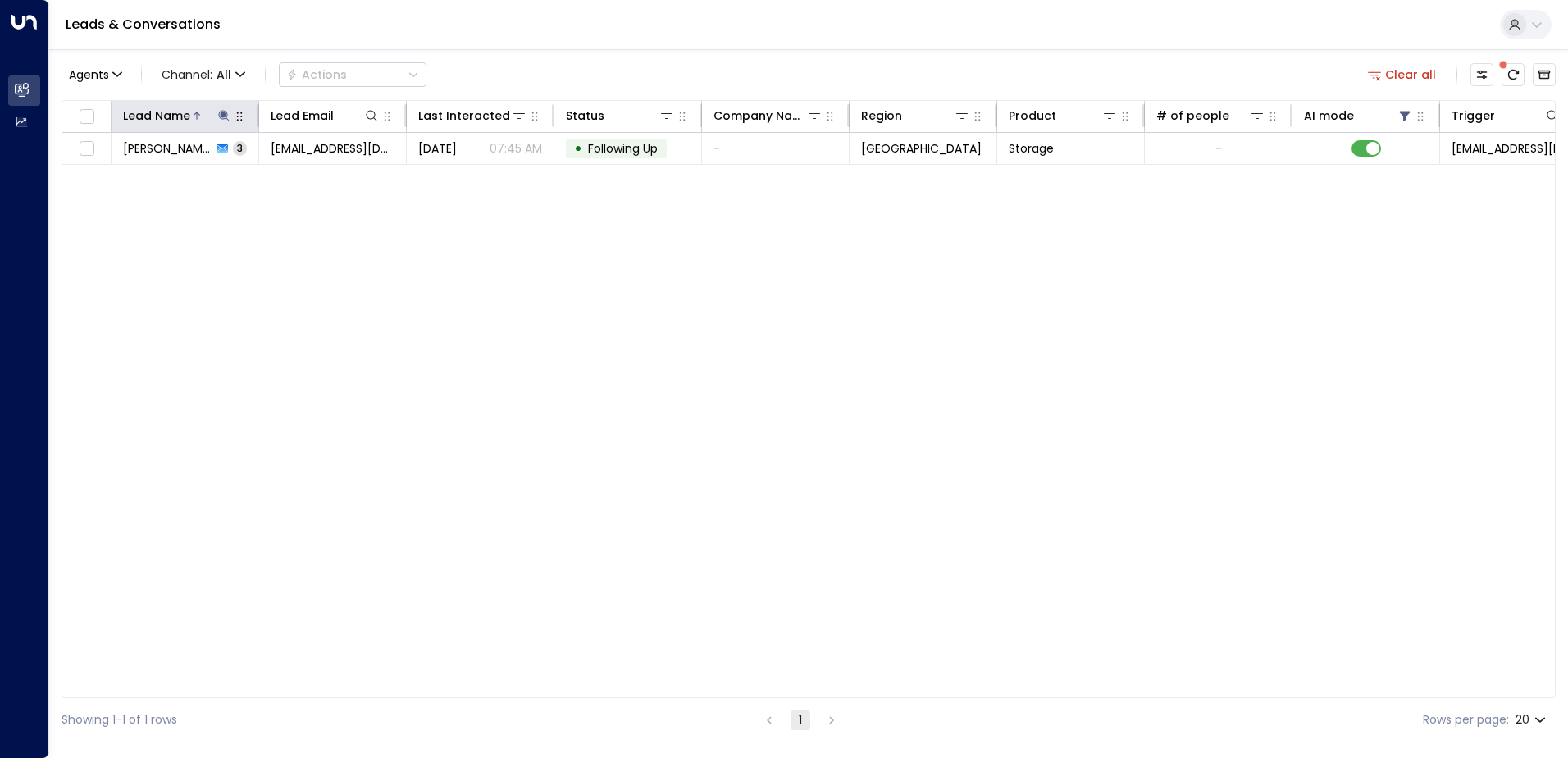
click at [221, 113] on icon at bounding box center [224, 116] width 13 height 13
click at [326, 175] on icon "button" at bounding box center [326, 176] width 13 height 13
click at [227, 298] on div "Lead Name Lead Email Last Interacted Status Company Name Region Product # of pe…" at bounding box center [808, 399] width 1495 height 597
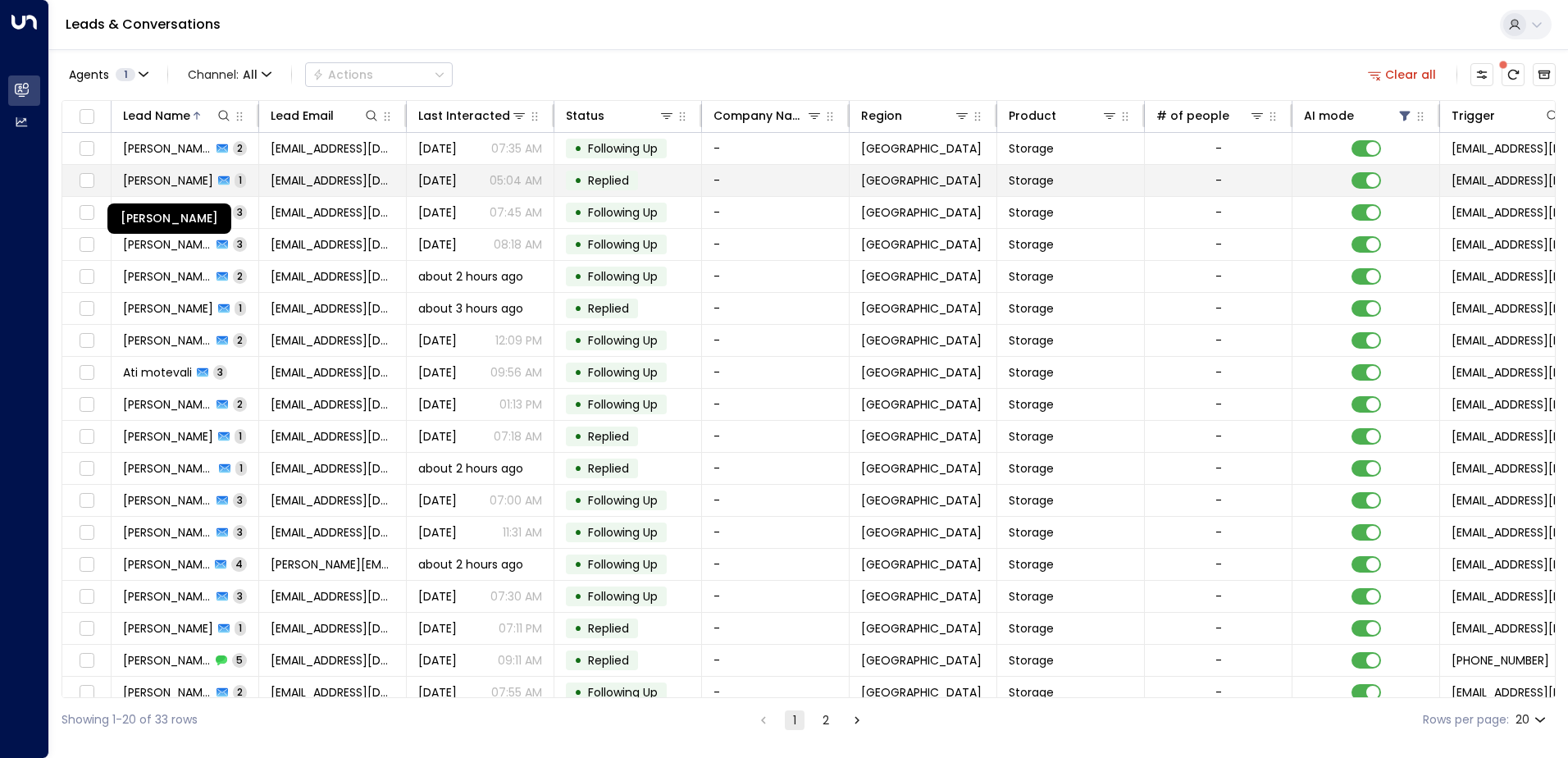
click at [153, 181] on span "[PERSON_NAME]" at bounding box center [168, 179] width 90 height 16
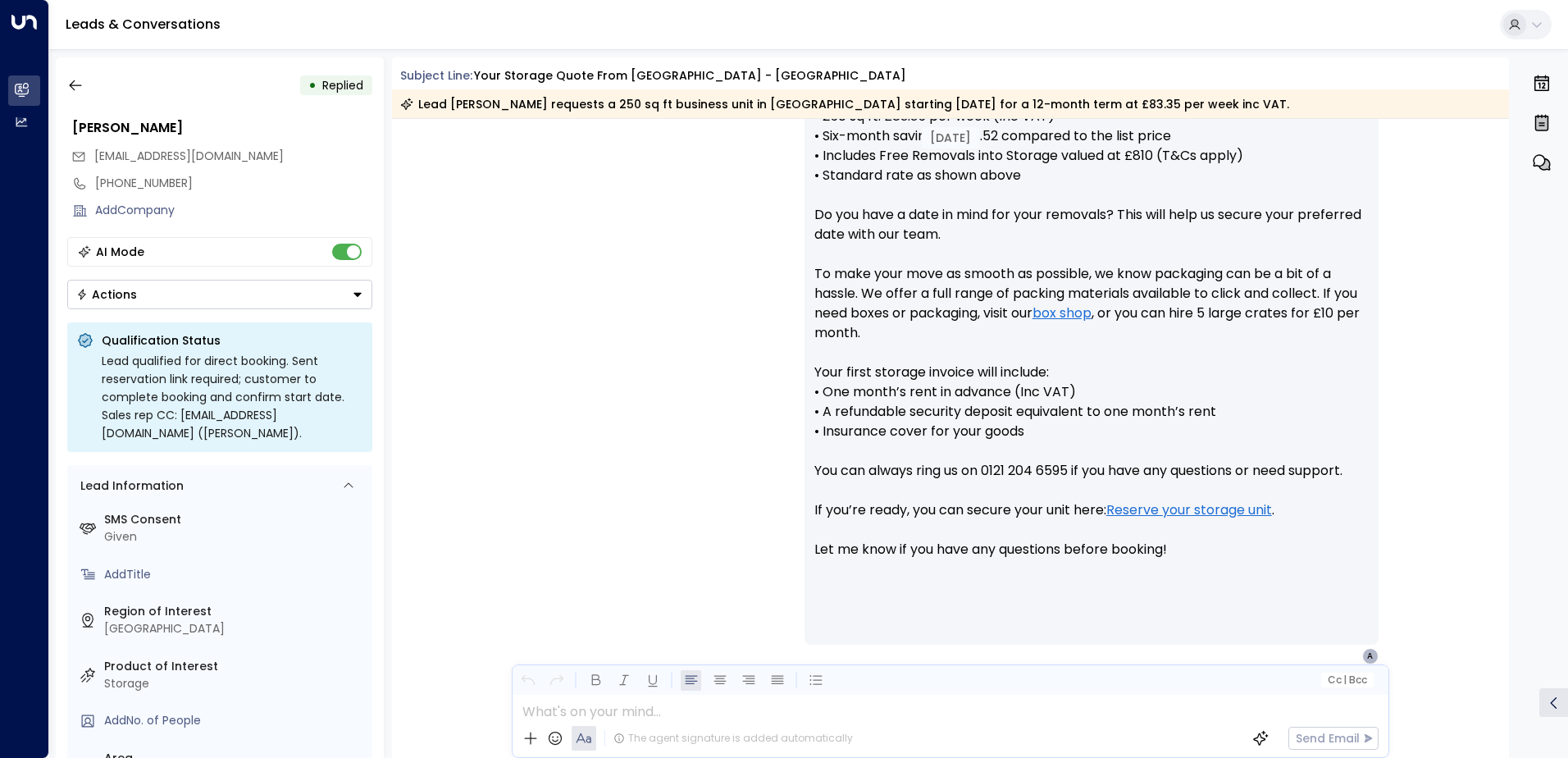
scroll to position [804, 0]
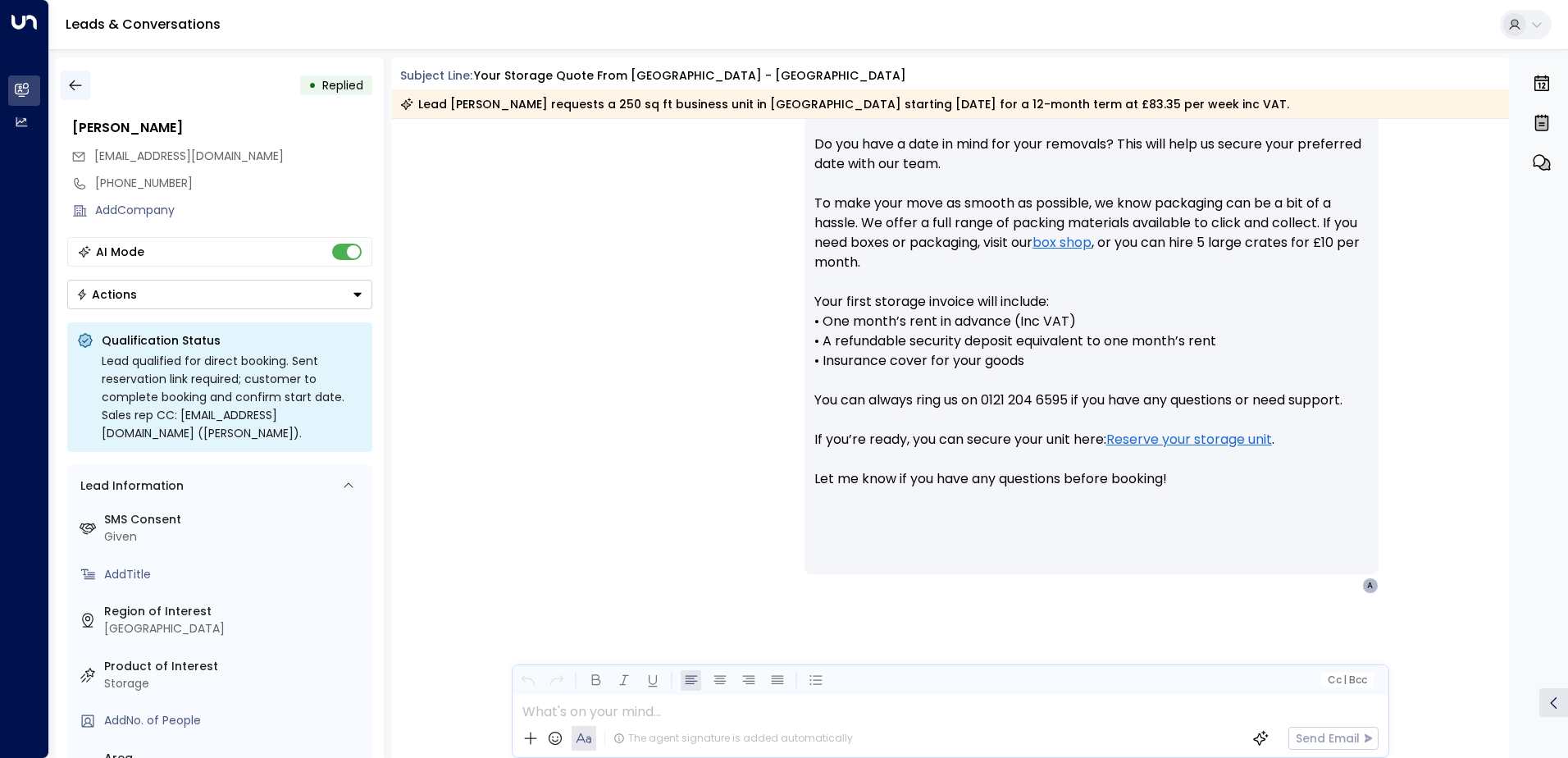
click at [85, 88] on button "button" at bounding box center [75, 85] width 29 height 29
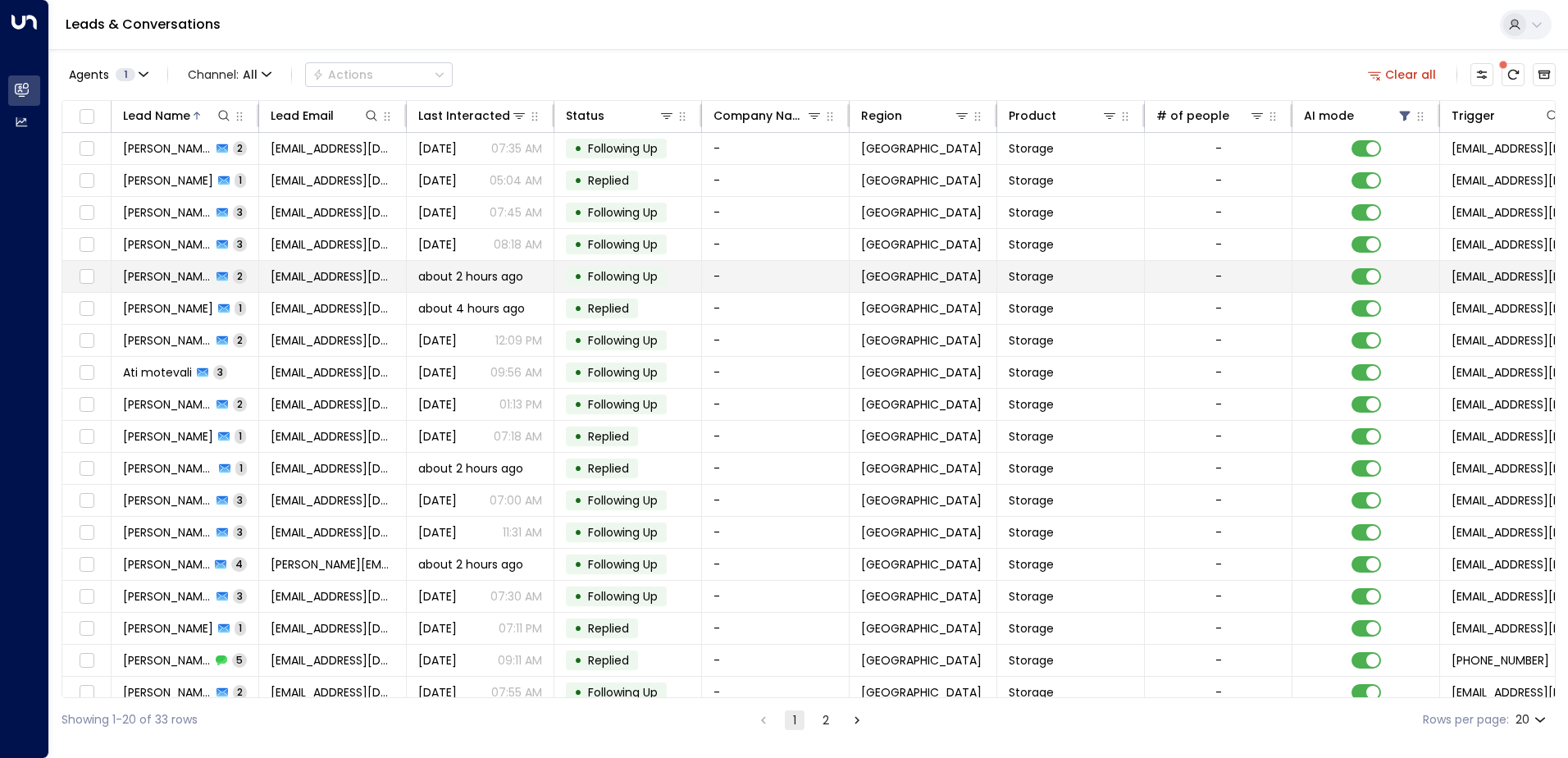
click at [164, 279] on span "[PERSON_NAME]" at bounding box center [167, 275] width 88 height 16
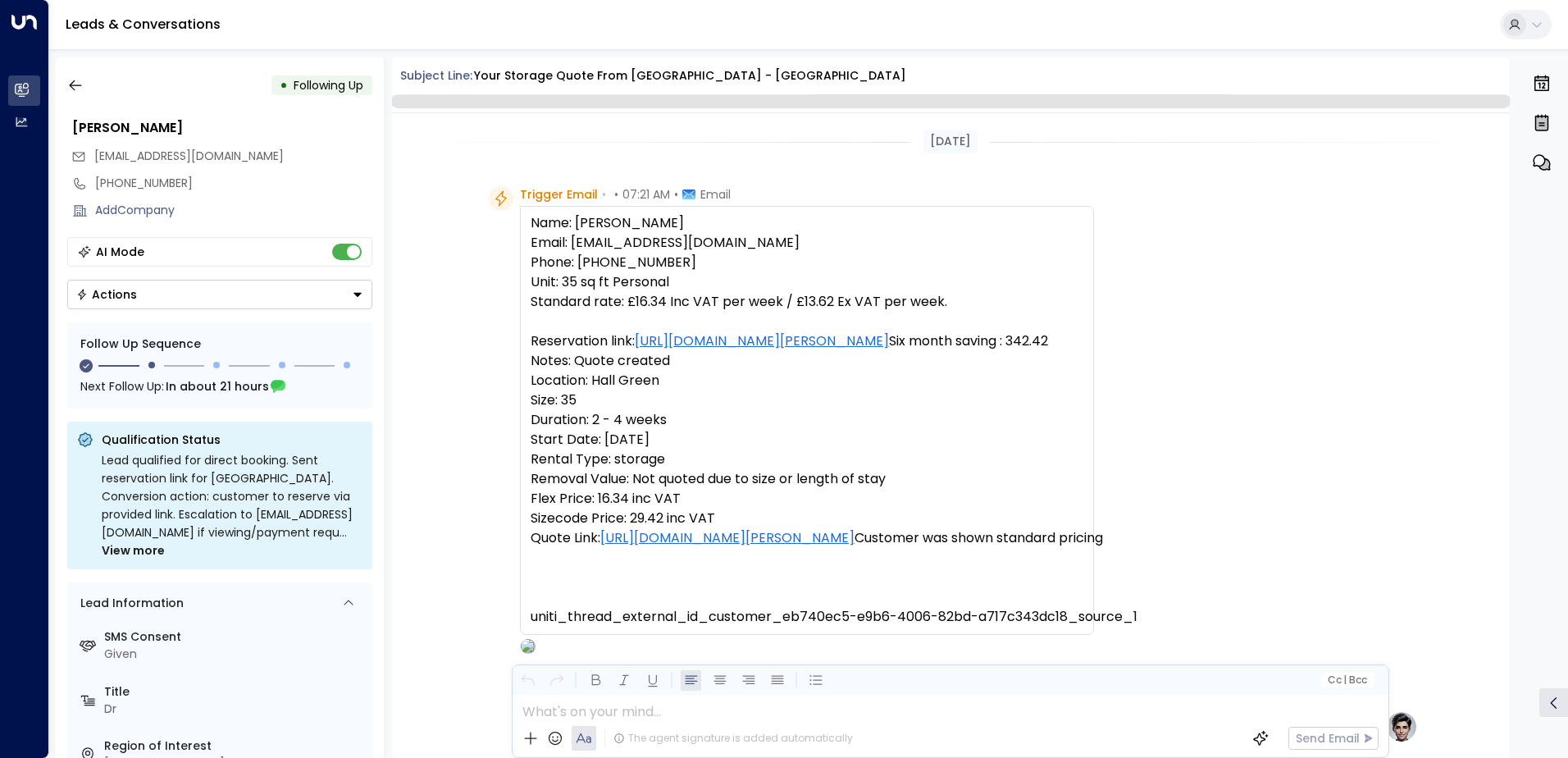
scroll to position [1056, 0]
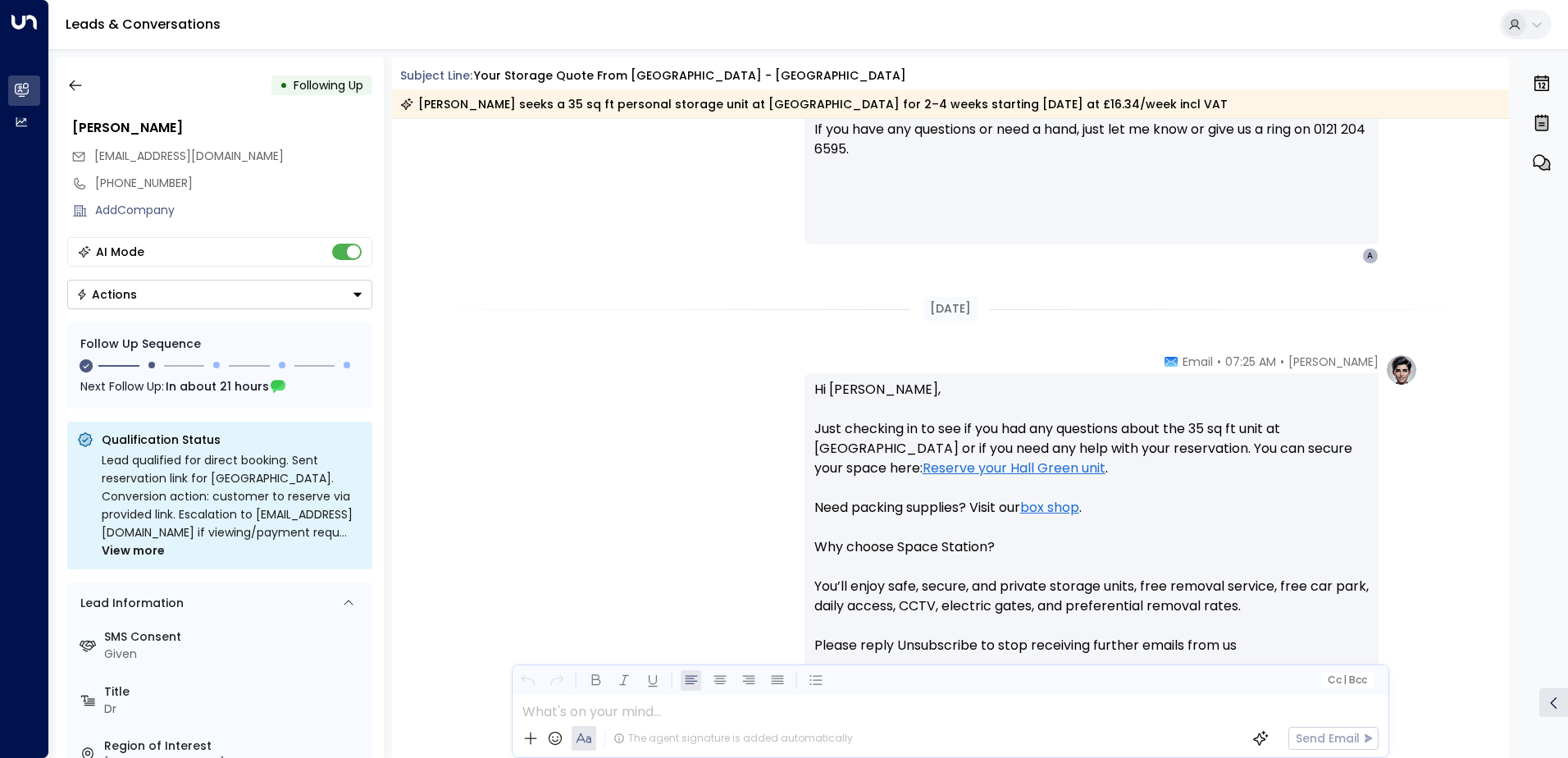
click at [356, 297] on icon "Button group with a nested menu" at bounding box center [358, 294] width 11 height 11
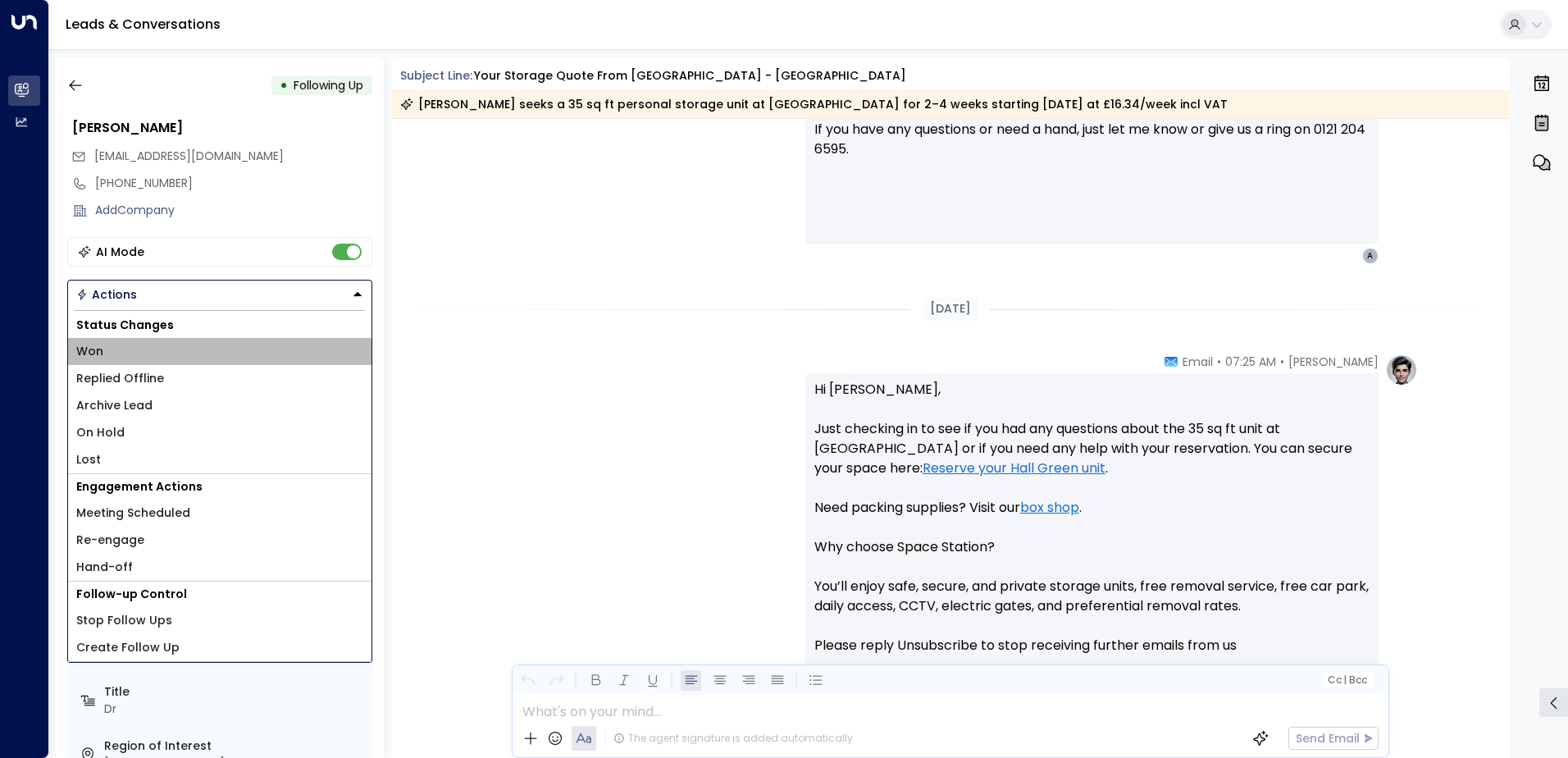
click at [164, 355] on li "Won" at bounding box center [219, 351] width 303 height 27
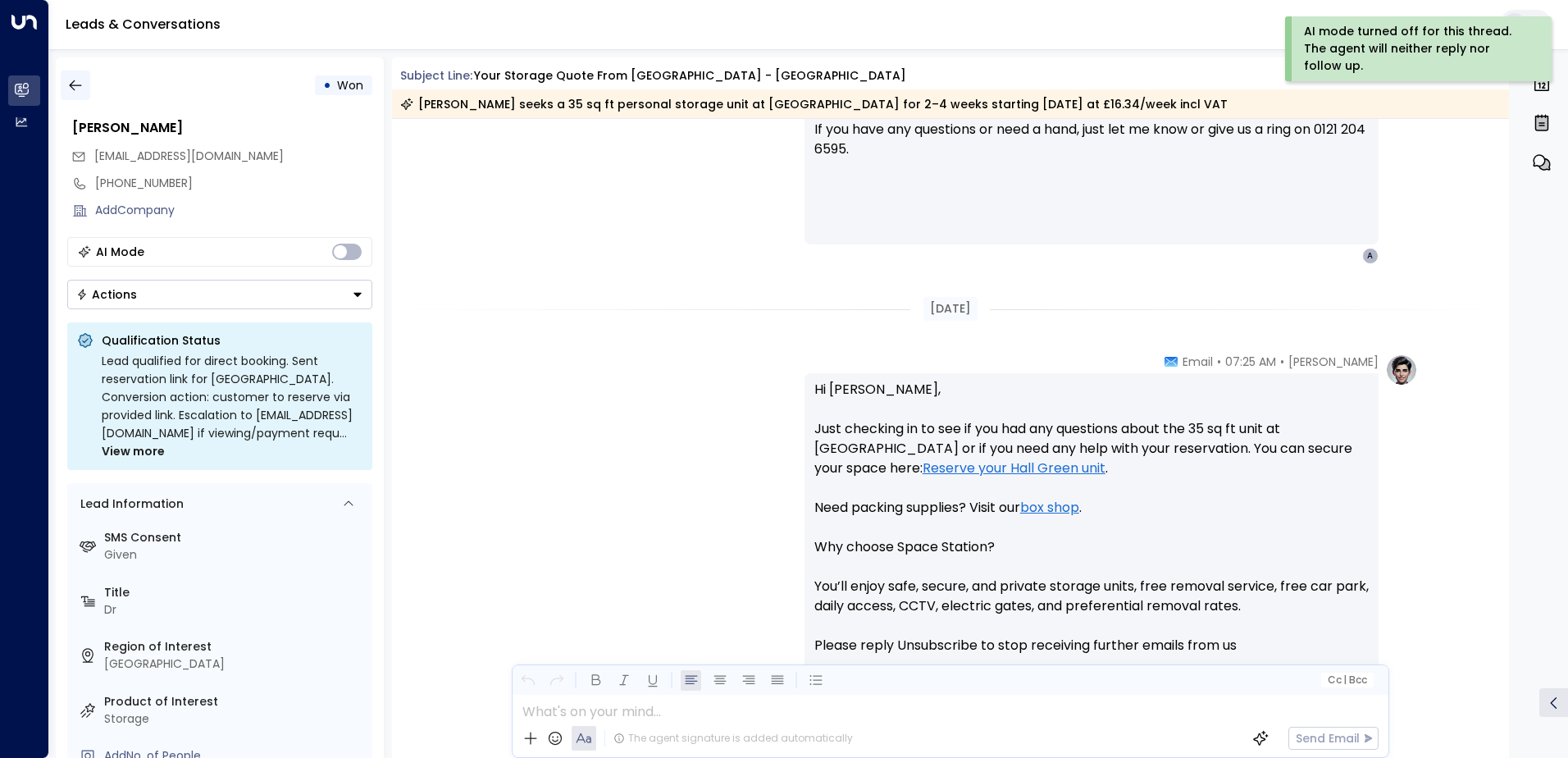
click at [81, 85] on icon "button" at bounding box center [75, 85] width 16 height 16
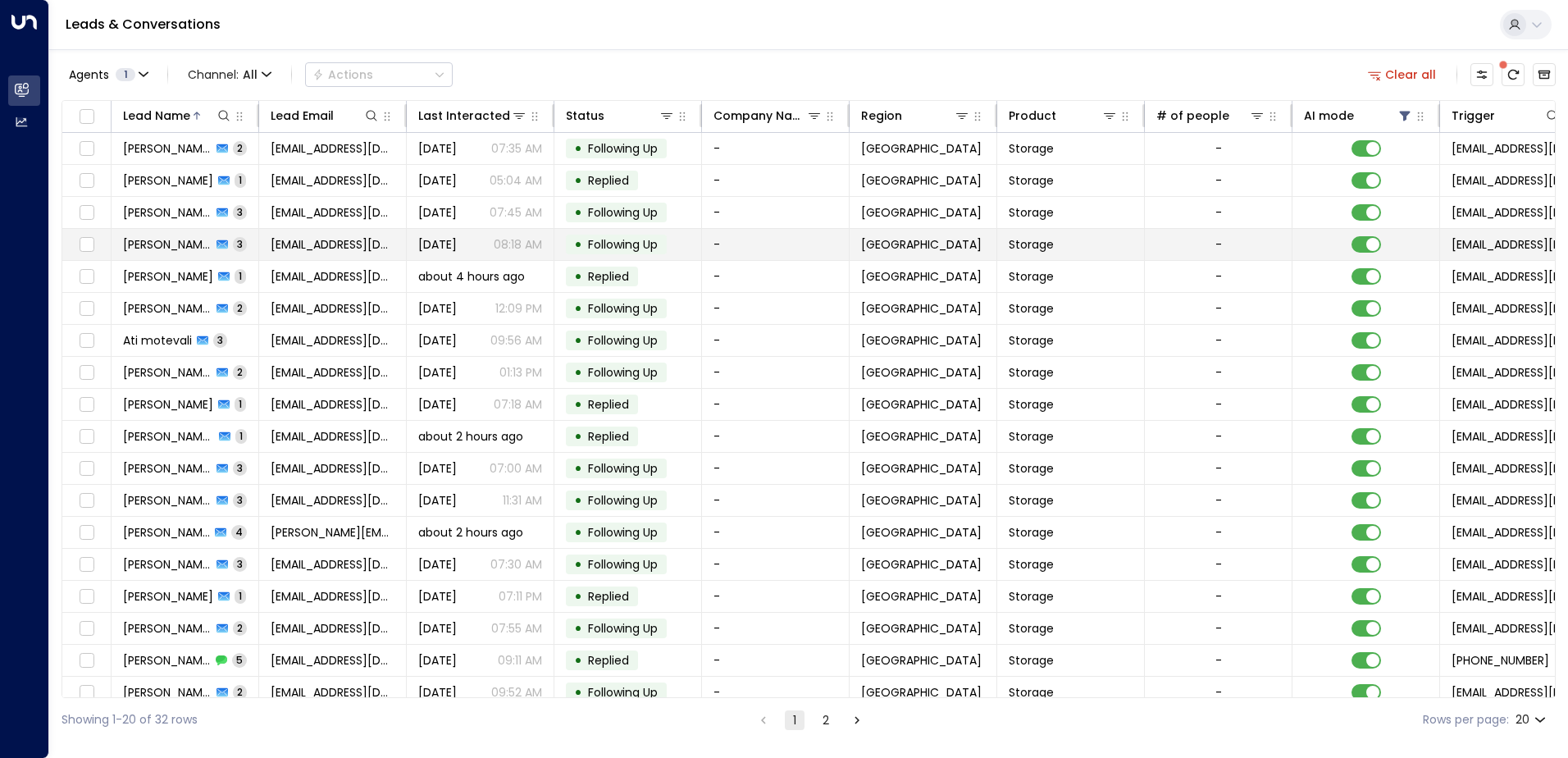
click at [156, 253] on td "[PERSON_NAME] 3" at bounding box center [185, 244] width 147 height 31
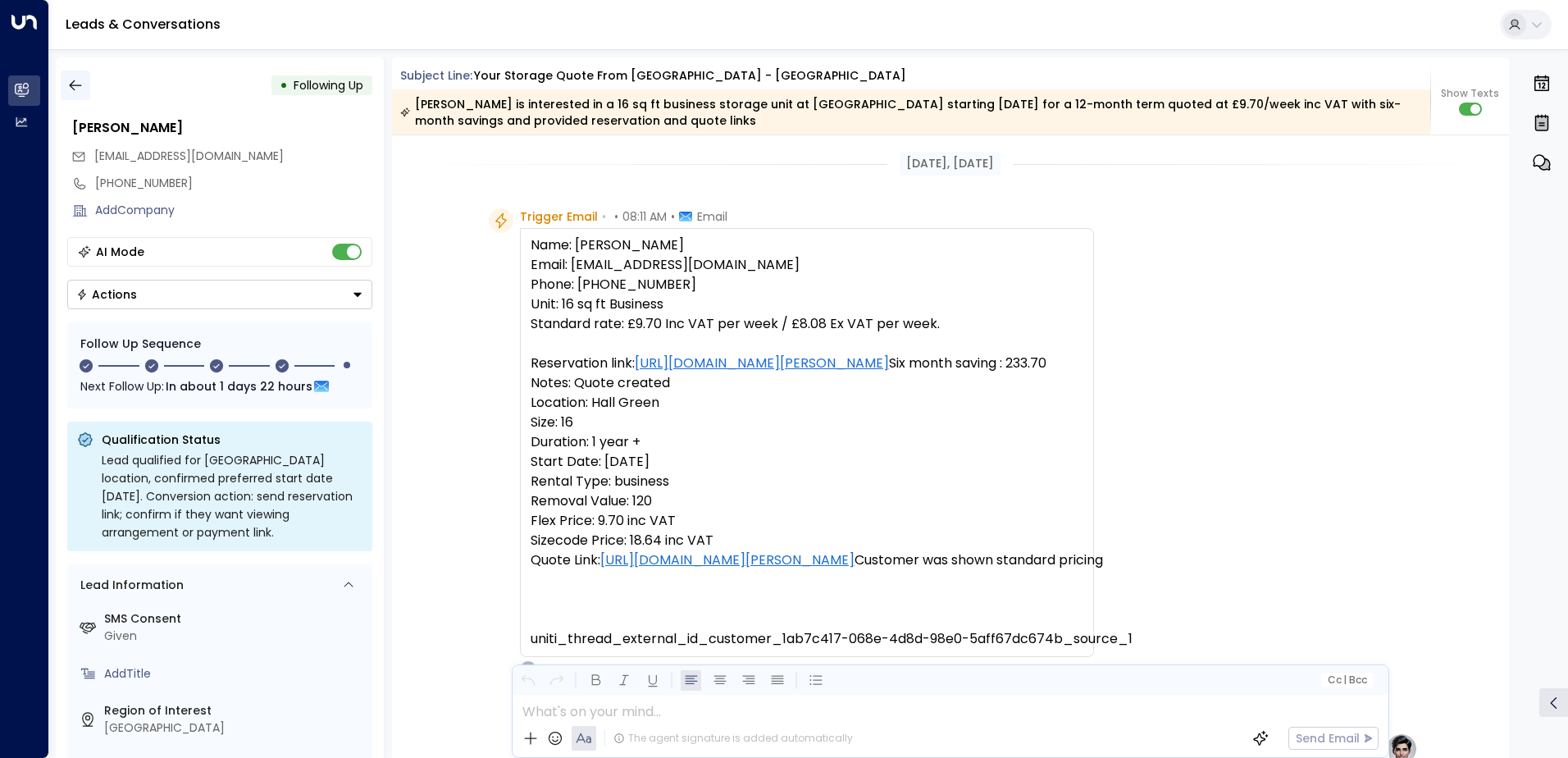
click at [81, 85] on icon "button" at bounding box center [75, 85] width 16 height 16
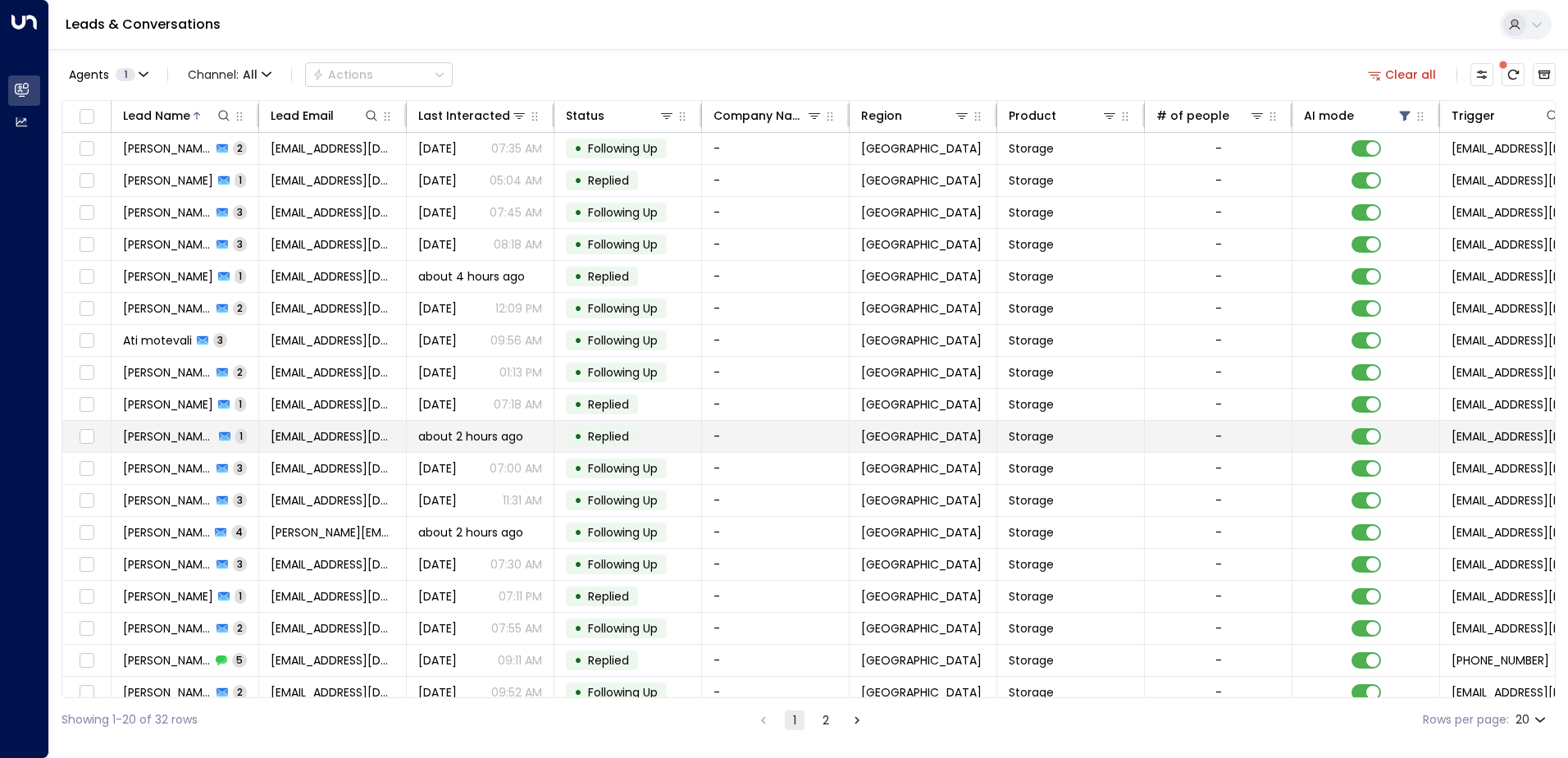
click at [148, 442] on span "[PERSON_NAME] [PERSON_NAME]" at bounding box center [168, 436] width 91 height 16
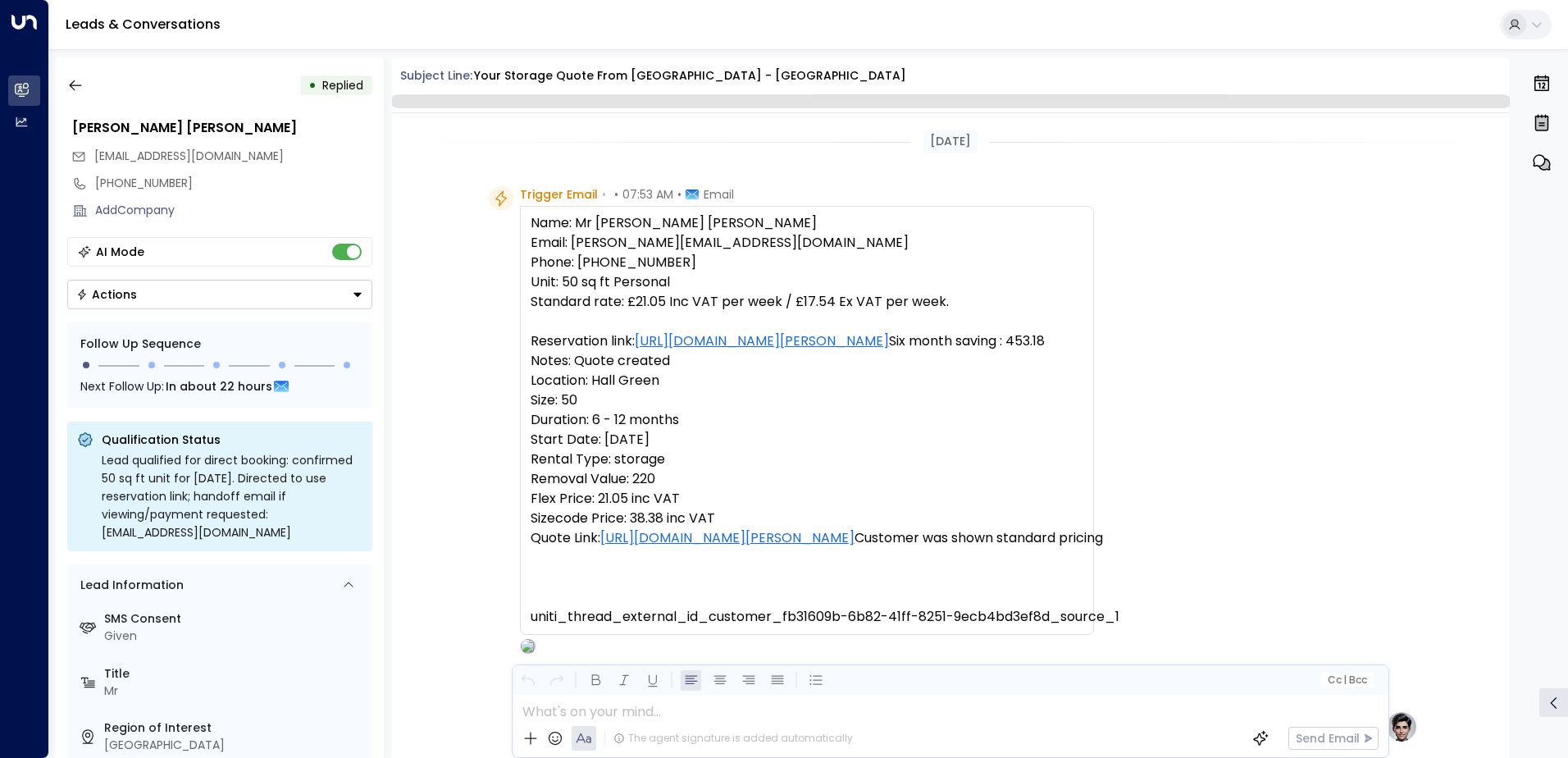
scroll to position [618, 0]
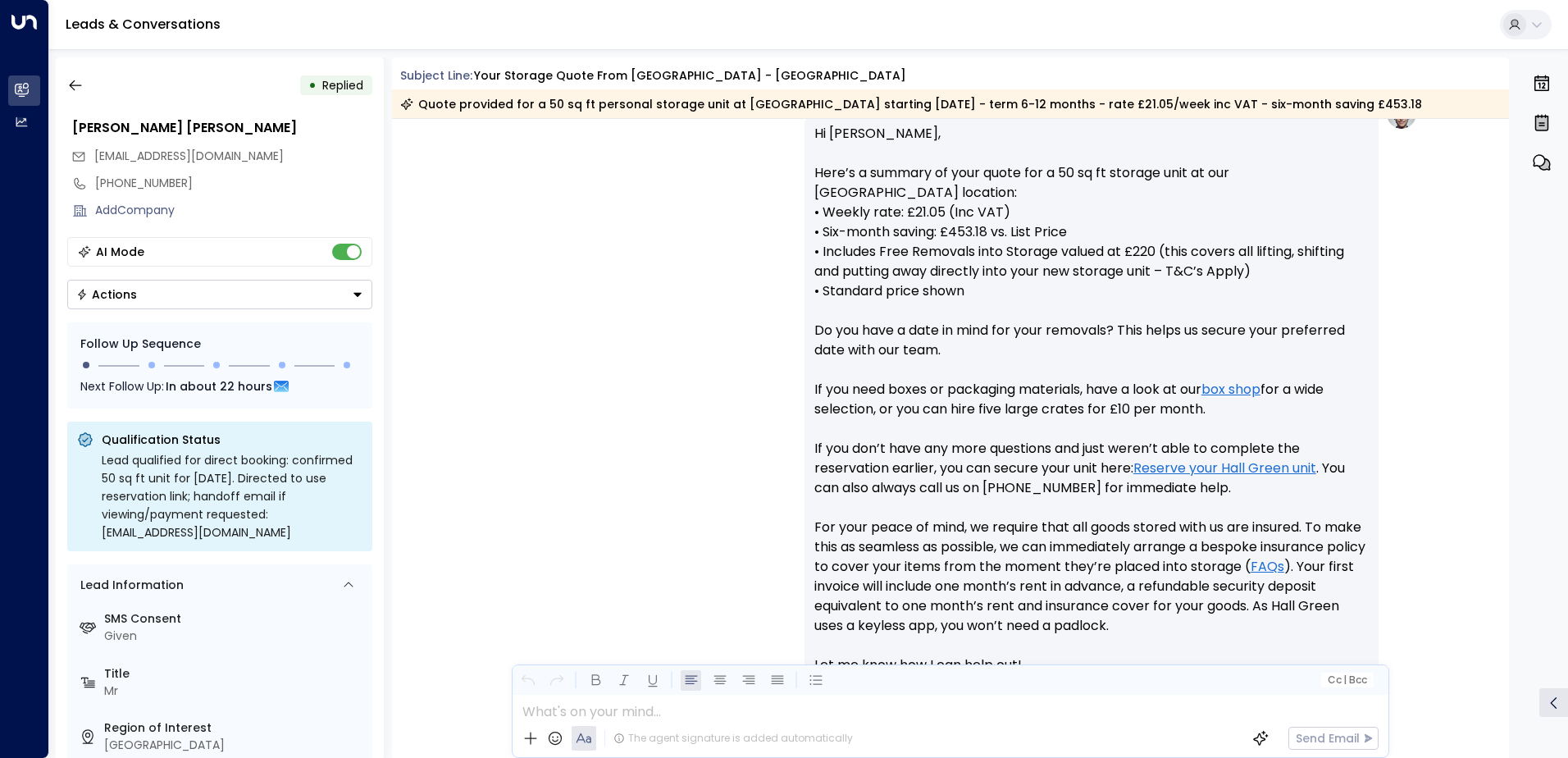
click at [358, 292] on icon "Button group with a nested menu" at bounding box center [358, 294] width 11 height 11
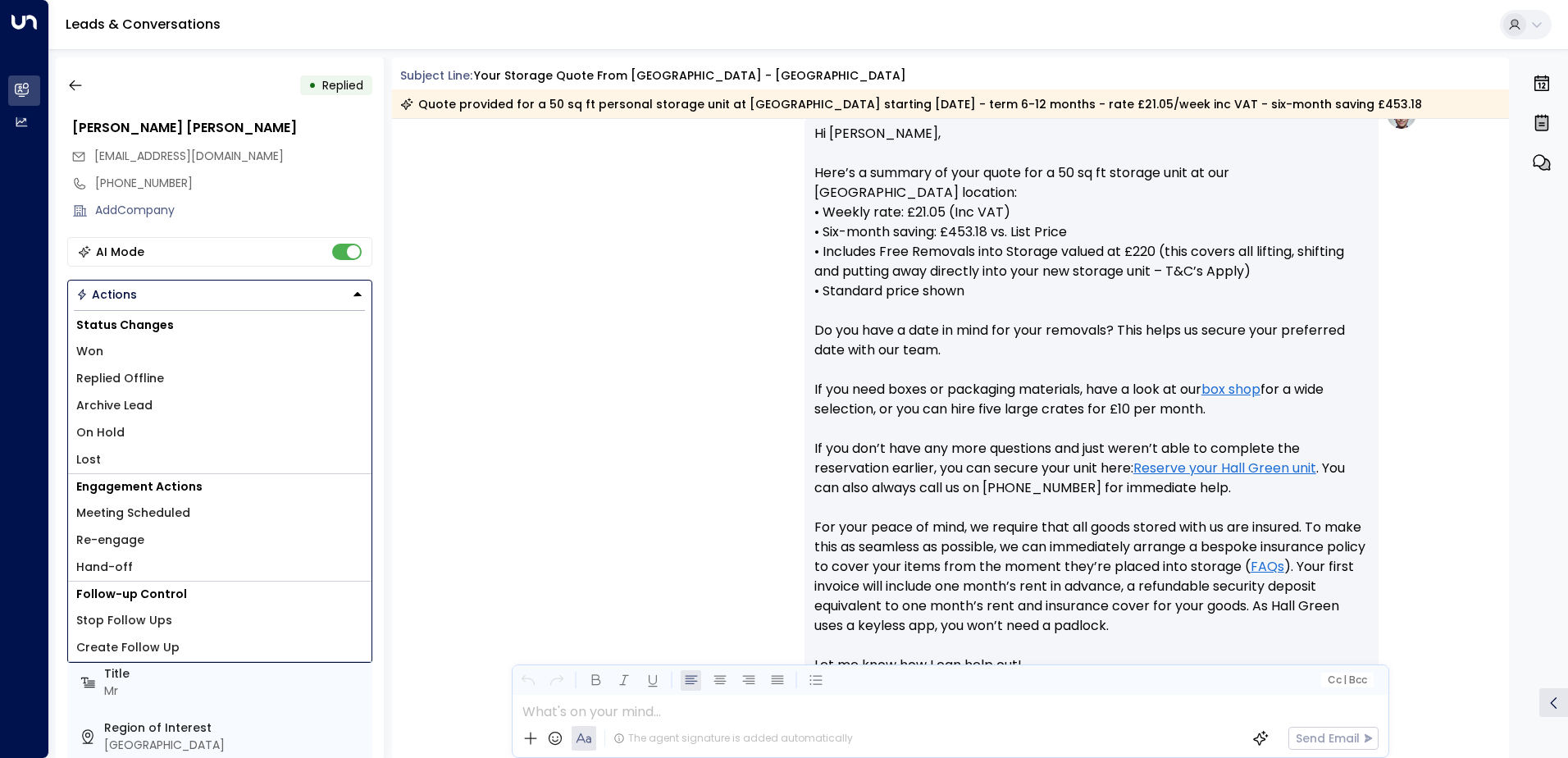
click at [159, 456] on li "Lost" at bounding box center [219, 459] width 303 height 27
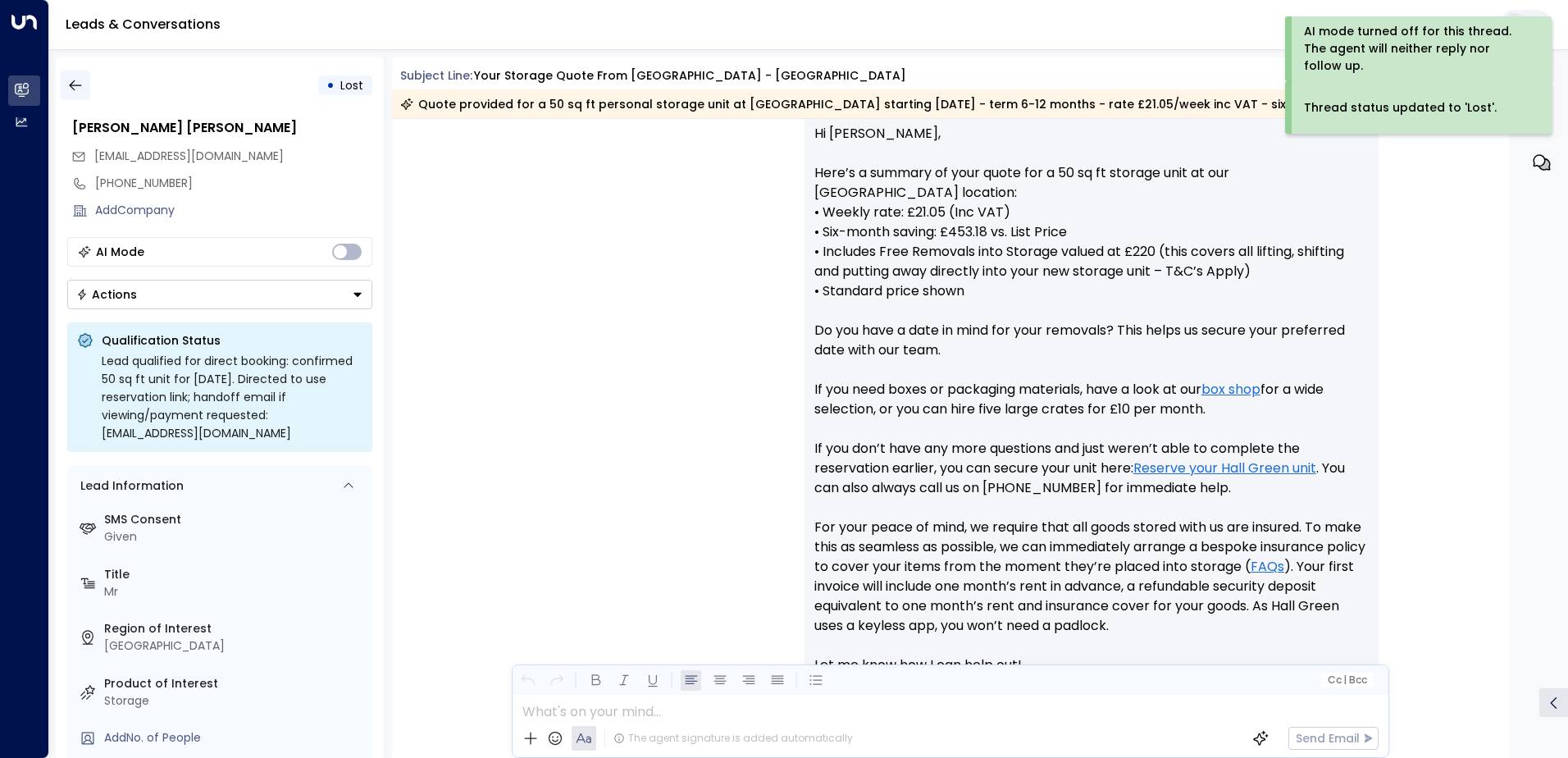
click at [75, 87] on icon "button" at bounding box center [75, 85] width 16 height 16
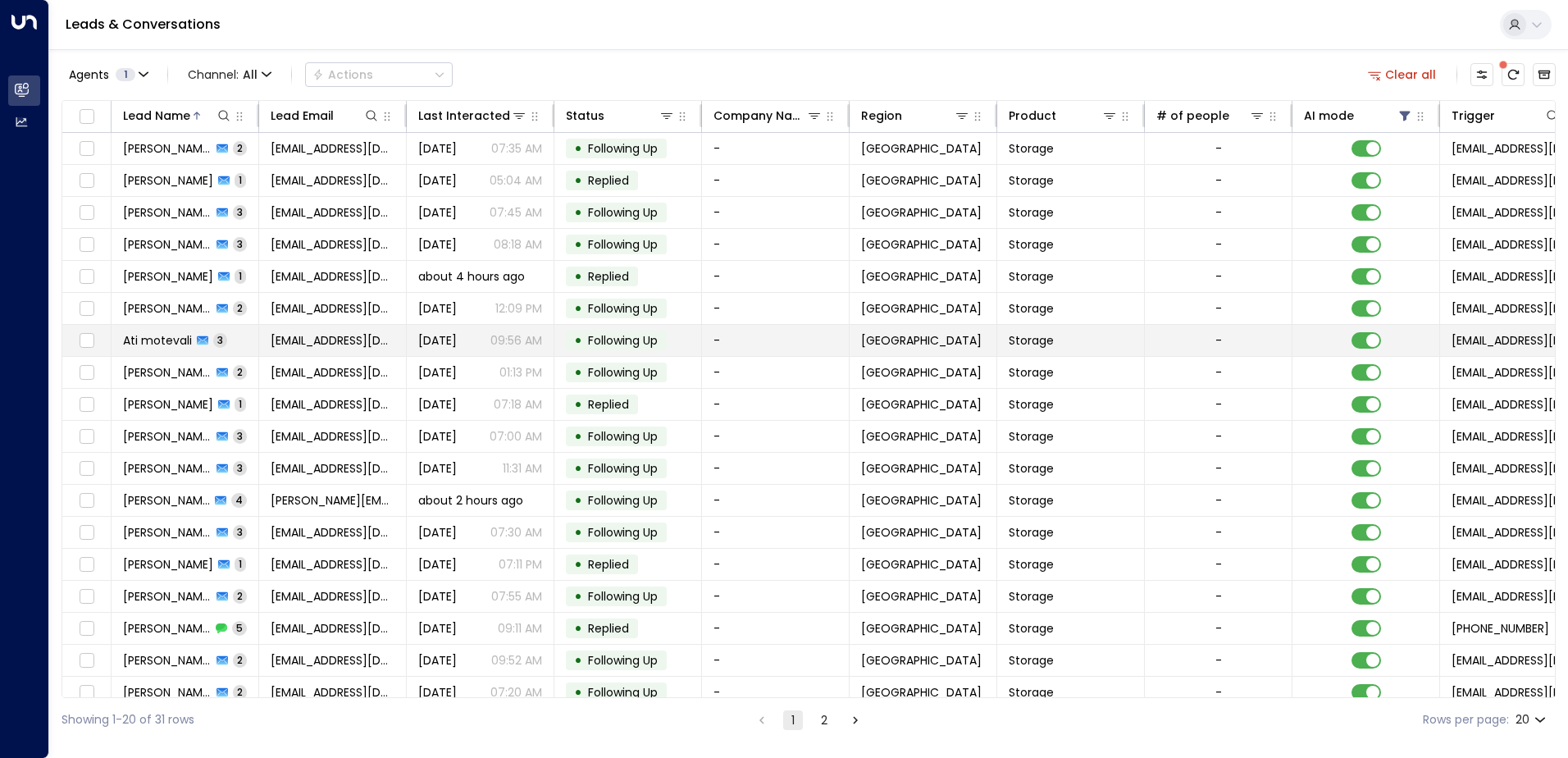
scroll to position [81, 0]
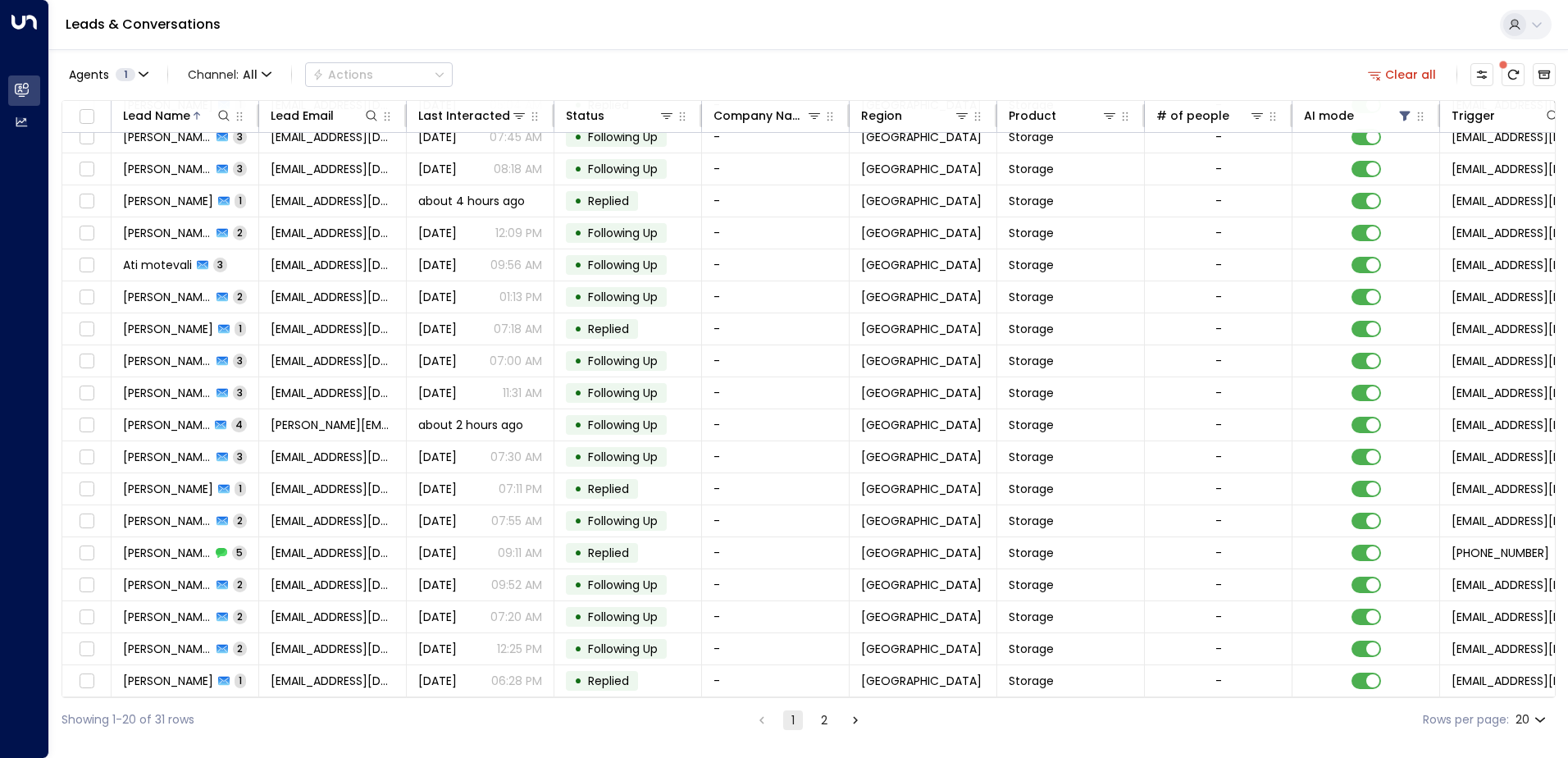
click at [829, 717] on button "2" at bounding box center [824, 719] width 20 height 20
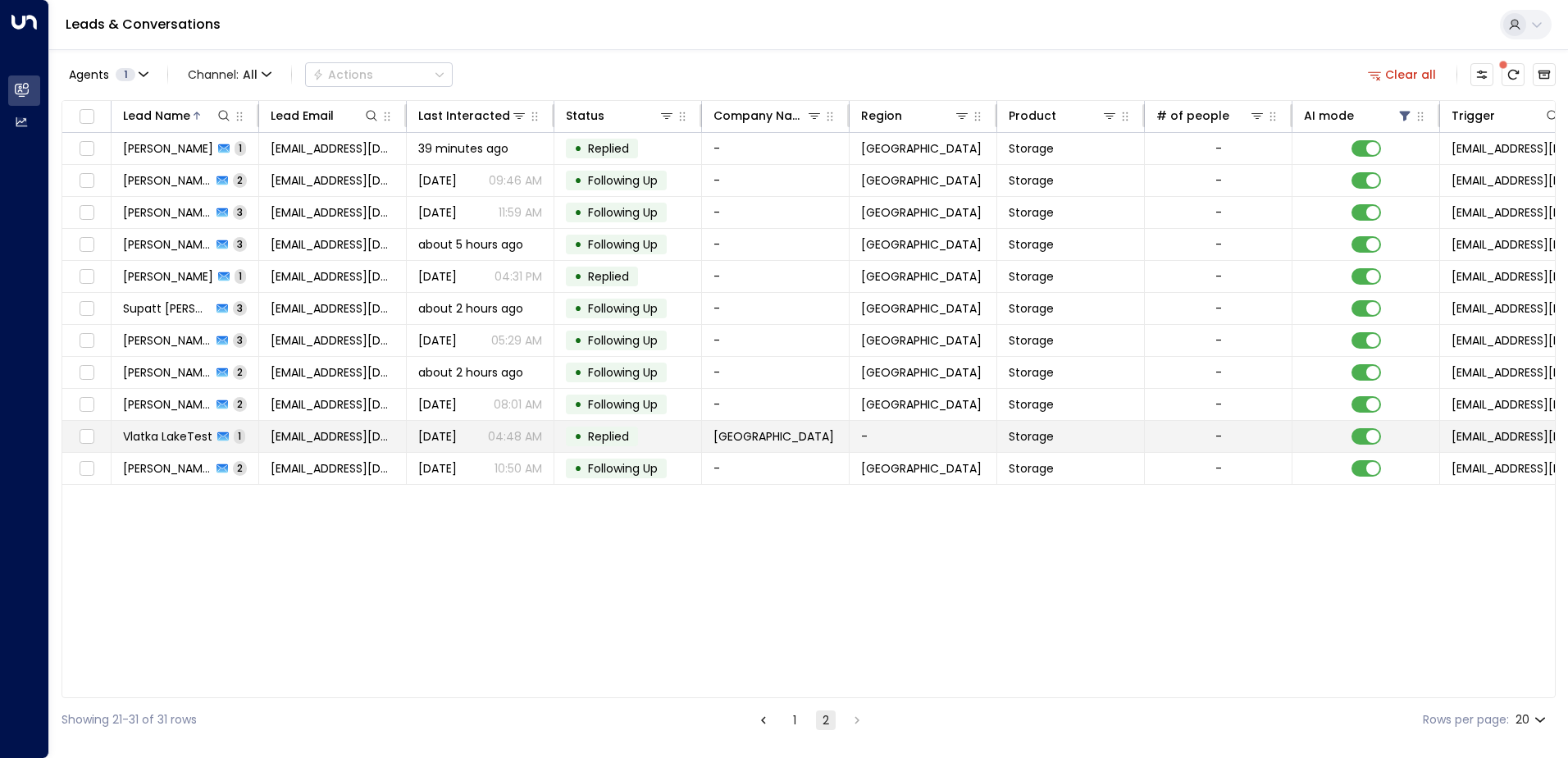
click at [170, 434] on span "Vlatka LakeTest" at bounding box center [167, 436] width 89 height 16
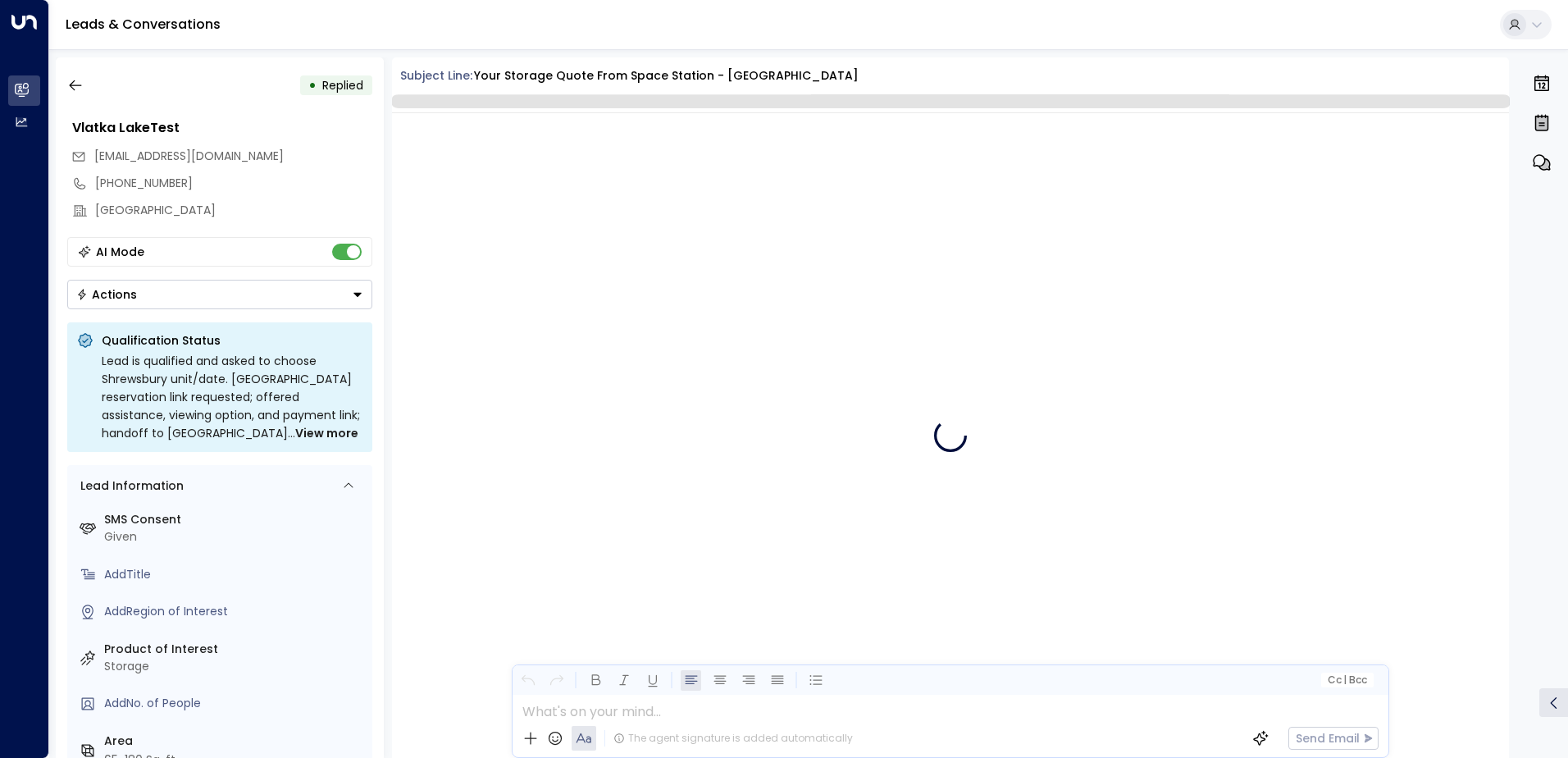
scroll to position [7479, 0]
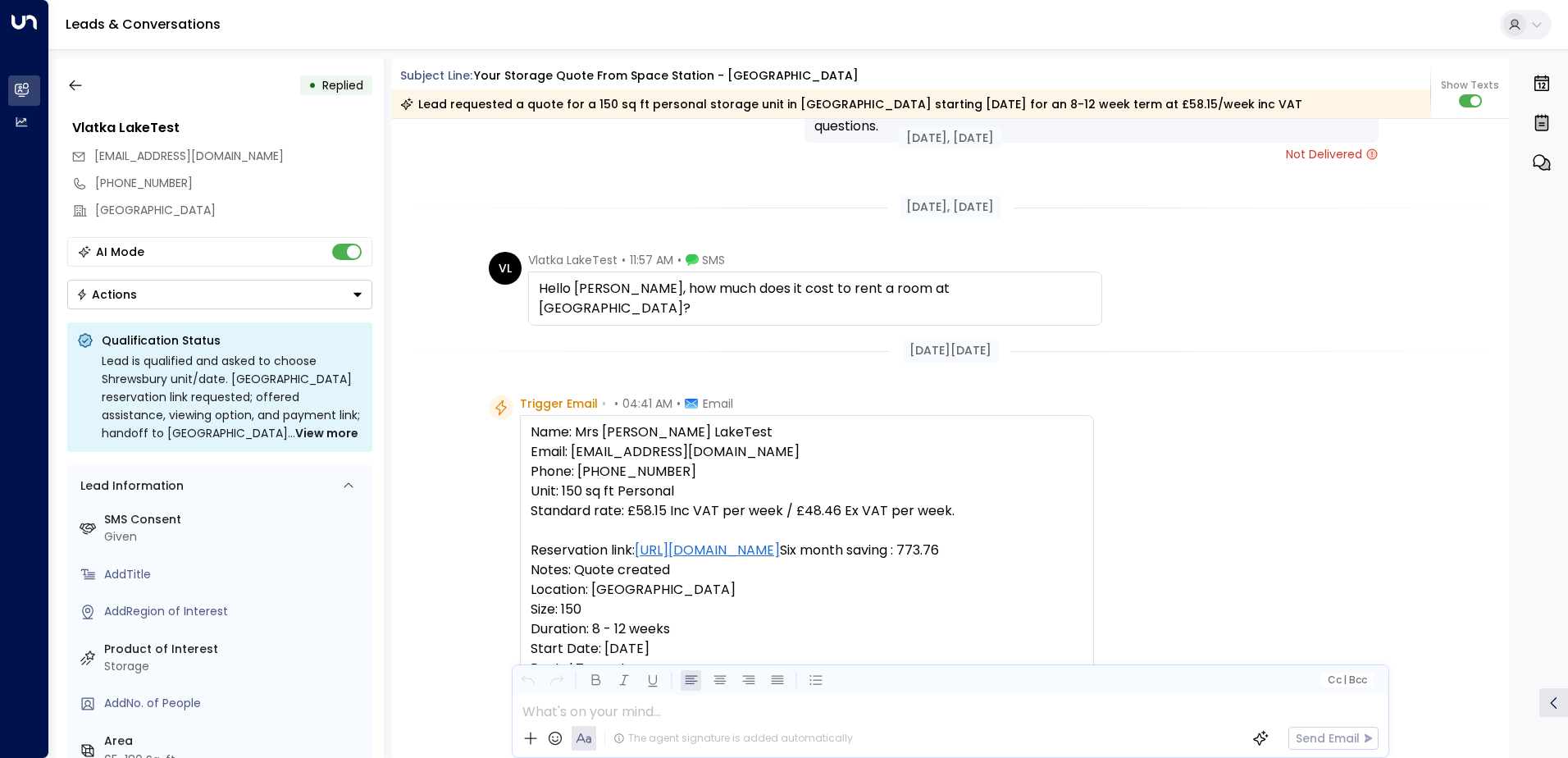
drag, startPoint x: 624, startPoint y: 407, endPoint x: 621, endPoint y: 329, distance: 78.1
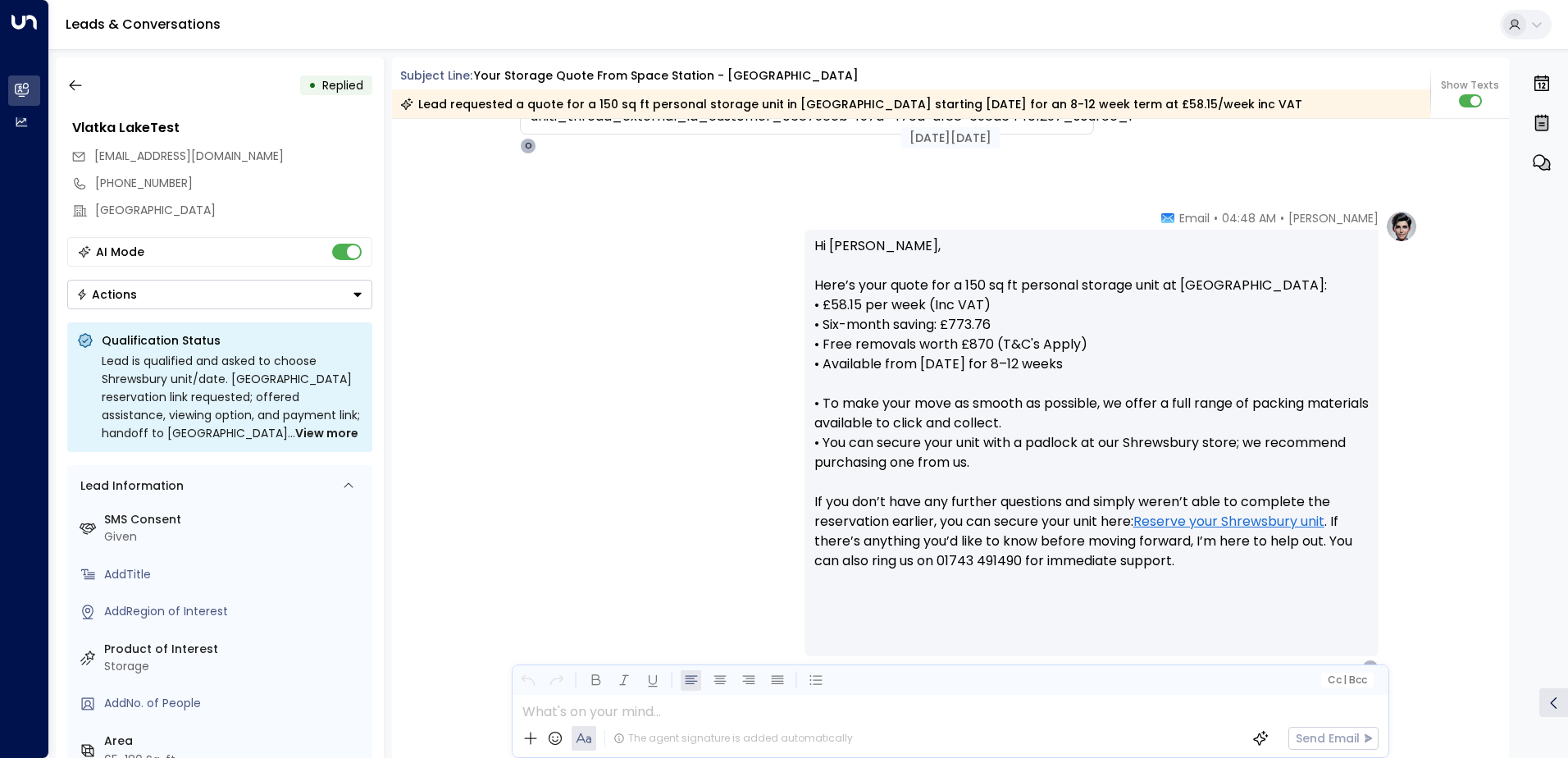
scroll to position [6143, 0]
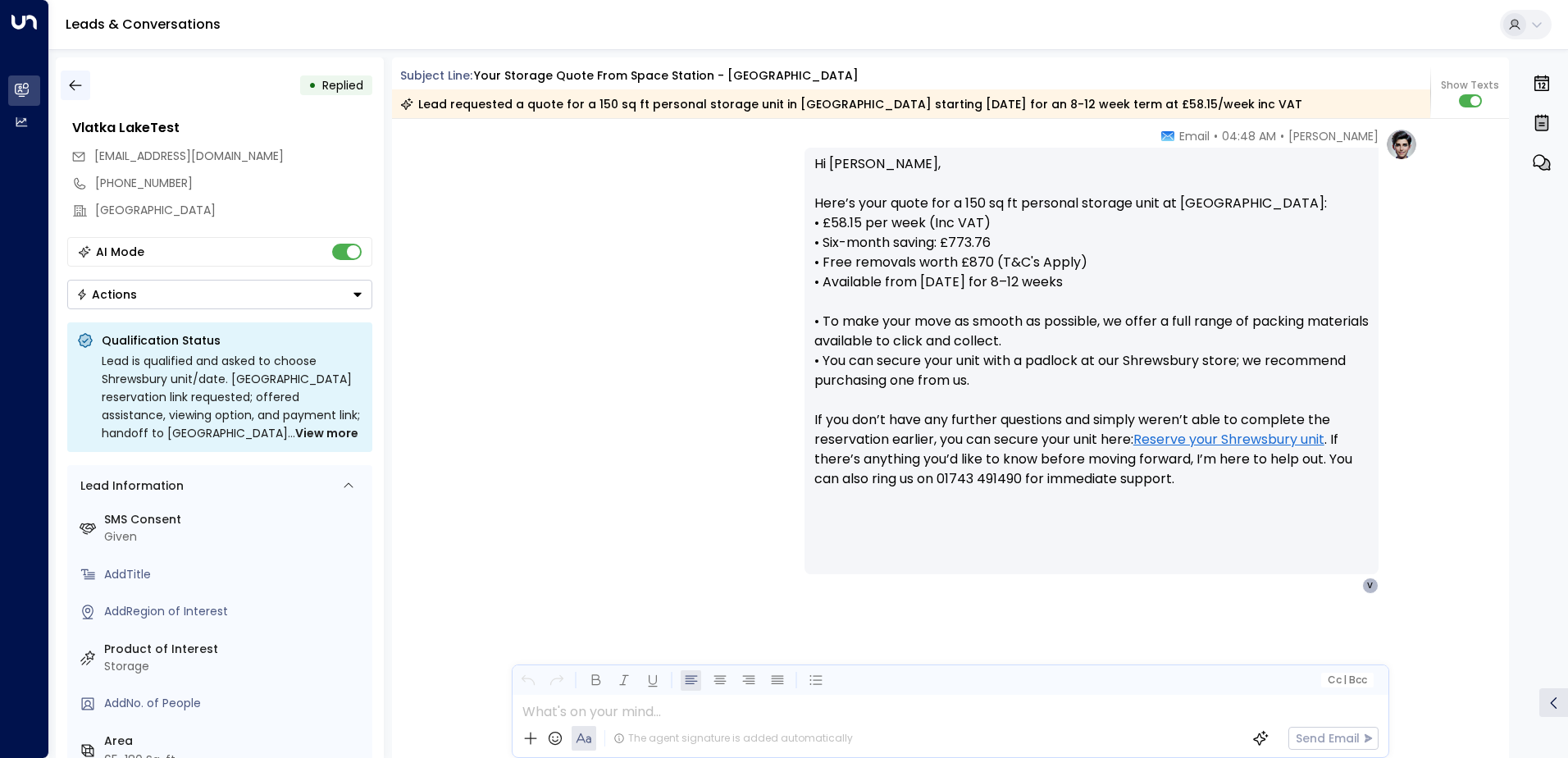
click at [75, 87] on icon "button" at bounding box center [75, 85] width 16 height 16
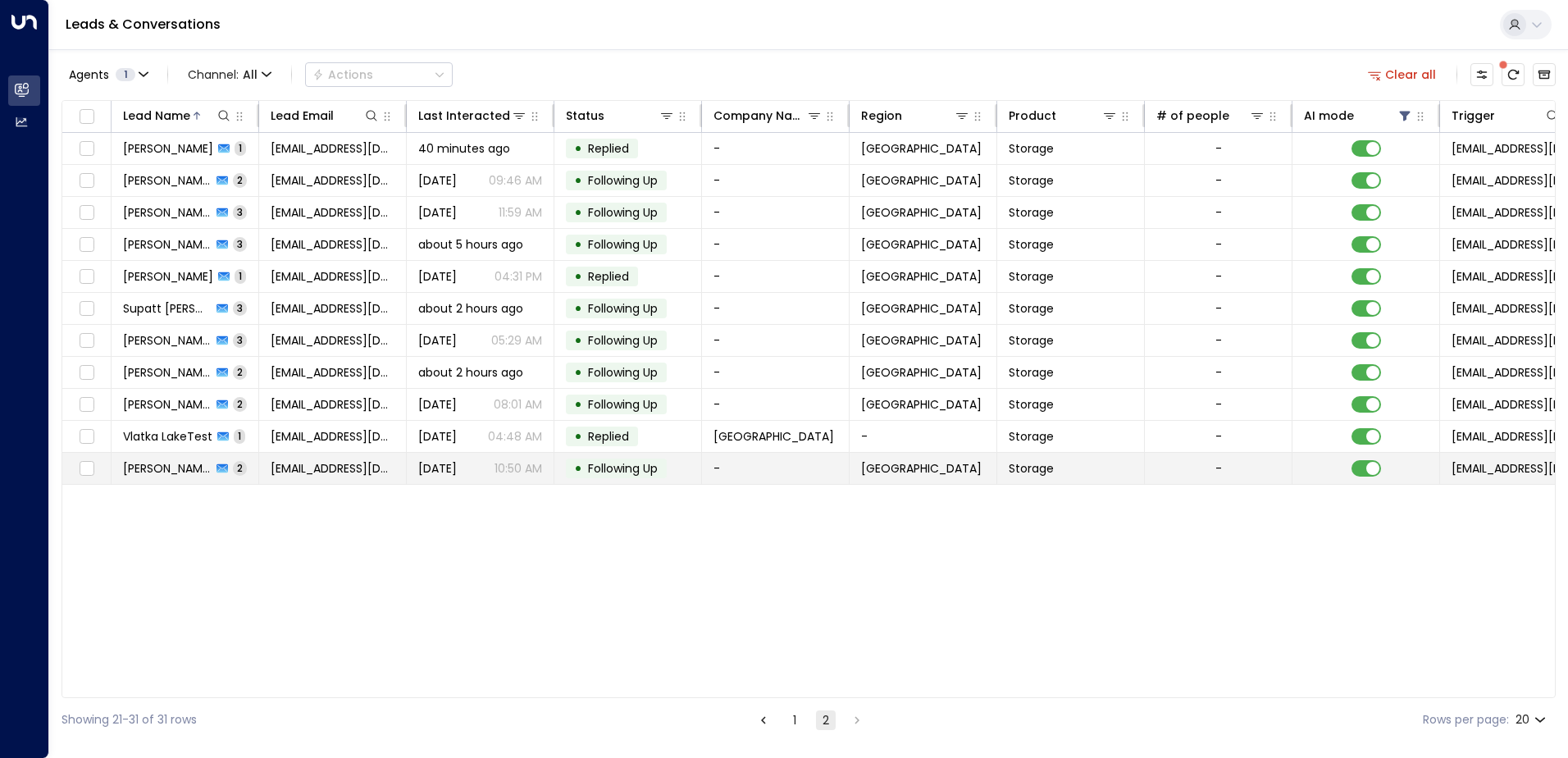
click at [165, 473] on span "[PERSON_NAME]" at bounding box center [167, 468] width 88 height 16
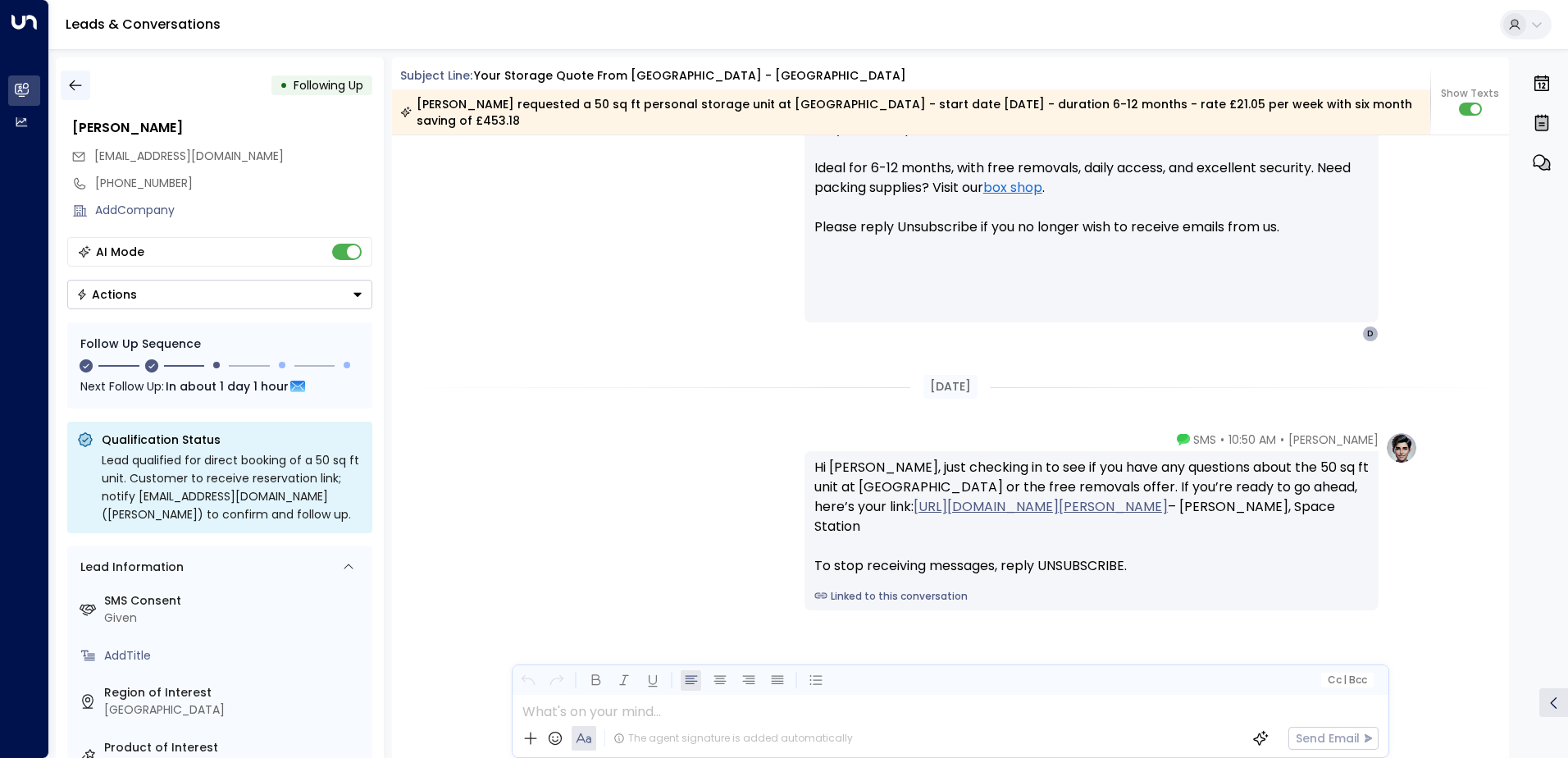
click at [76, 91] on icon "button" at bounding box center [75, 85] width 16 height 16
